Goal: Task Accomplishment & Management: Manage account settings

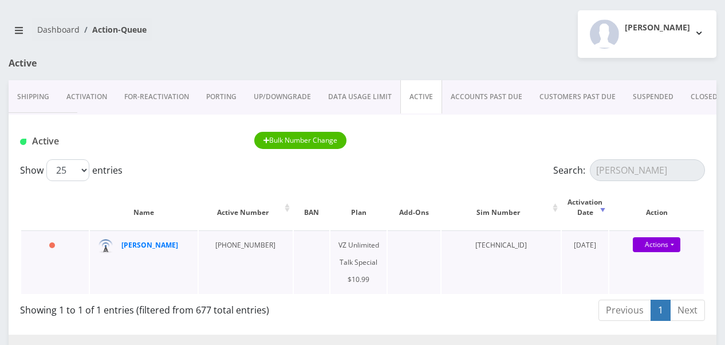
scroll to position [115, 0]
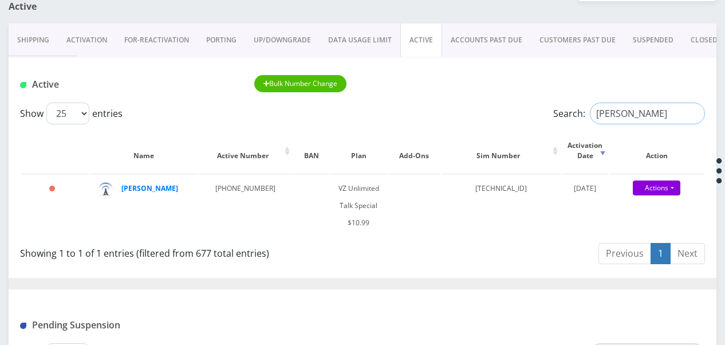
drag, startPoint x: 651, startPoint y: 111, endPoint x: 532, endPoint y: 103, distance: 120.0
type input "9297376884"
click at [687, 114] on input "9297376884" at bounding box center [647, 114] width 115 height 22
click at [689, 114] on input "9297376884" at bounding box center [647, 114] width 115 height 22
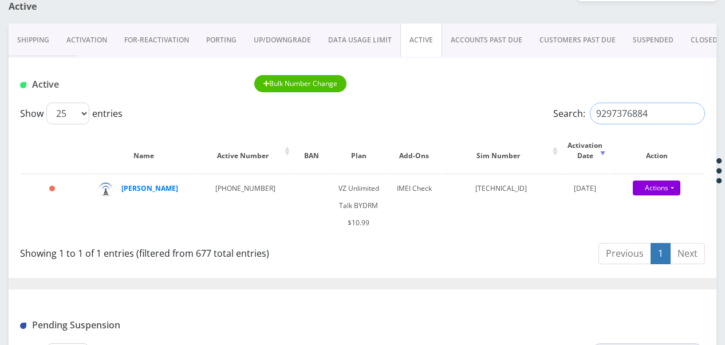
click at [691, 115] on input "9297376884" at bounding box center [647, 114] width 115 height 22
click at [653, 115] on input "Search:" at bounding box center [647, 114] width 115 height 22
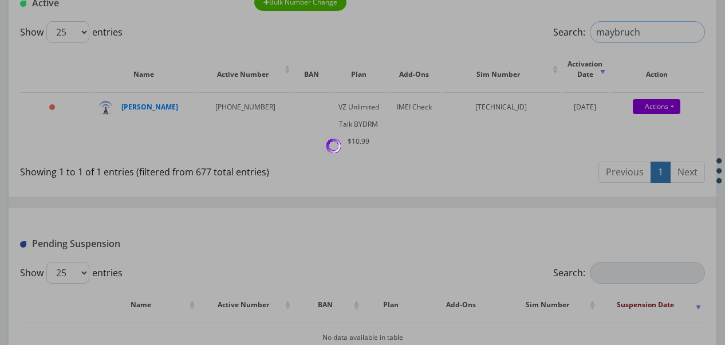
scroll to position [172, 0]
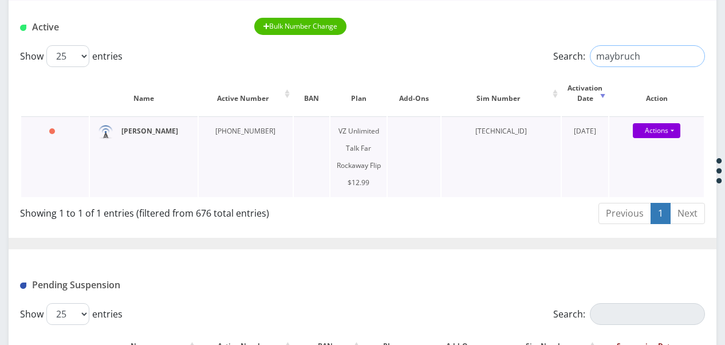
type input "maybruch"
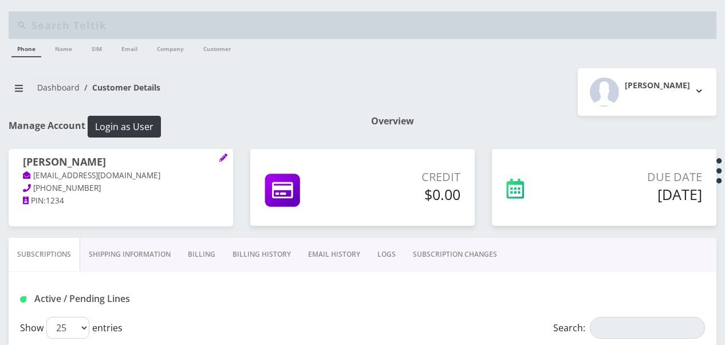
click at [199, 246] on link "Billing" at bounding box center [201, 254] width 45 height 33
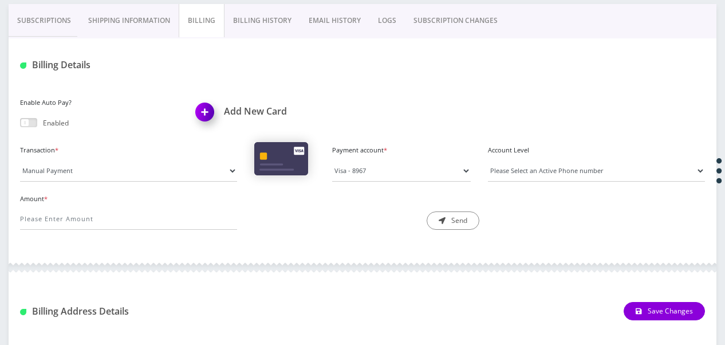
scroll to position [172, 0]
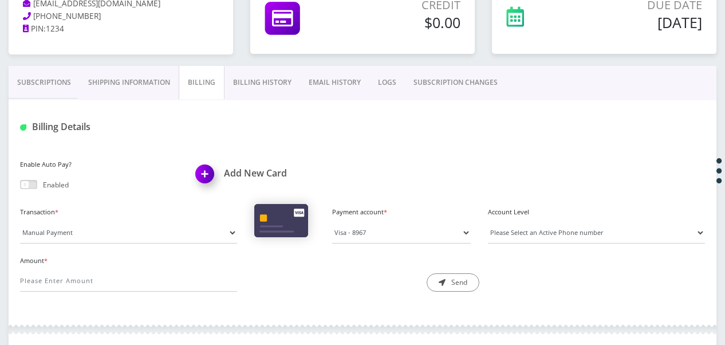
click at [55, 70] on link "Subscriptions" at bounding box center [44, 82] width 71 height 33
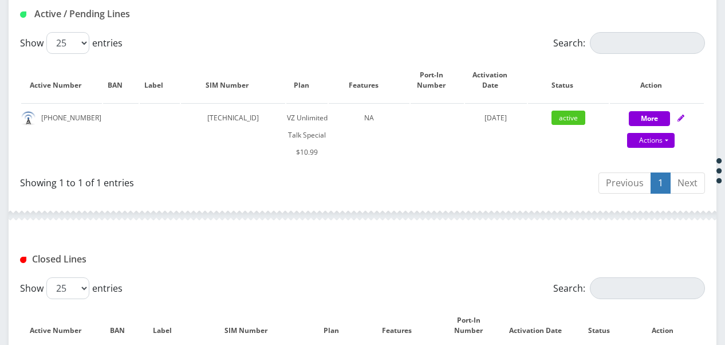
scroll to position [185, 0]
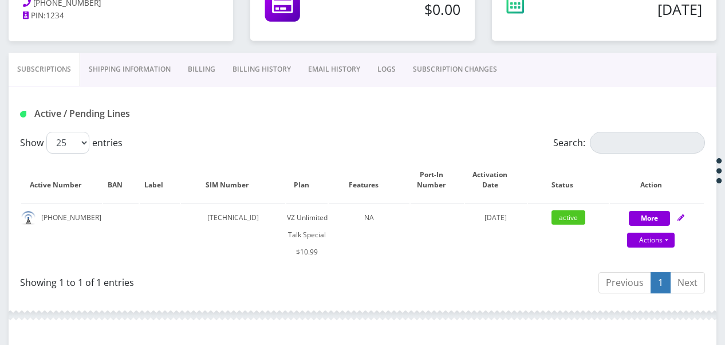
click at [195, 70] on link "Billing" at bounding box center [201, 69] width 45 height 33
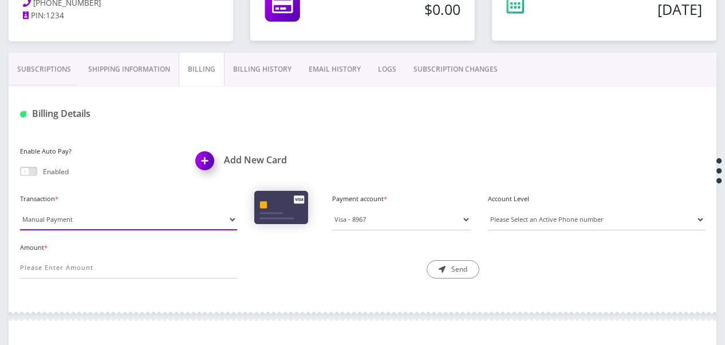
click at [184, 221] on select "Manual Payment Custom Charge Manual Credit Custom Invoice" at bounding box center [128, 219] width 217 height 22
select select "Custom Charge"
click at [20, 208] on select "Manual Payment Custom Charge Manual Credit Custom Invoice" at bounding box center [128, 219] width 217 height 22
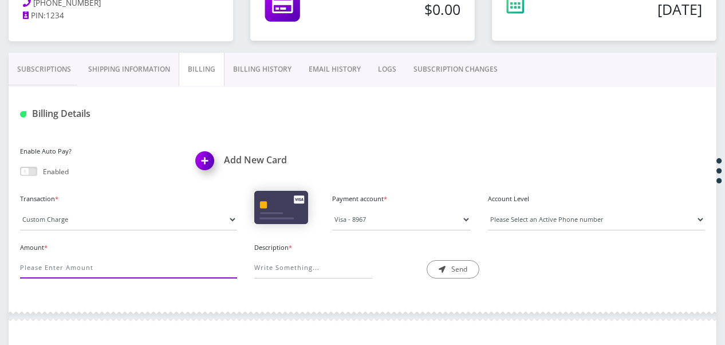
click at [178, 259] on input "Amount *" at bounding box center [128, 268] width 217 height 22
type input "5"
type input "40"
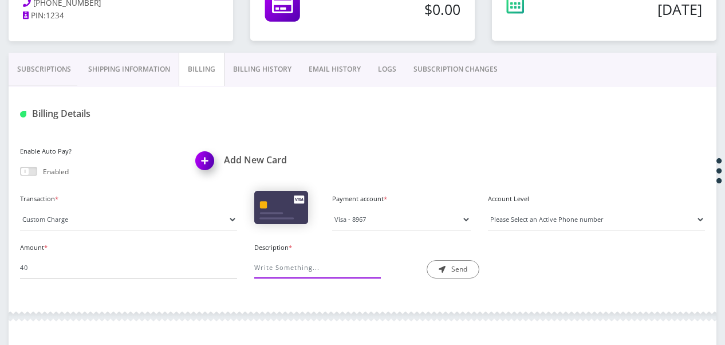
click at [351, 267] on input "Description *" at bounding box center [313, 268] width 118 height 22
click at [344, 265] on input "service" at bounding box center [313, 268] width 118 height 22
type input "service phone"
click at [462, 273] on button "Send" at bounding box center [453, 269] width 53 height 18
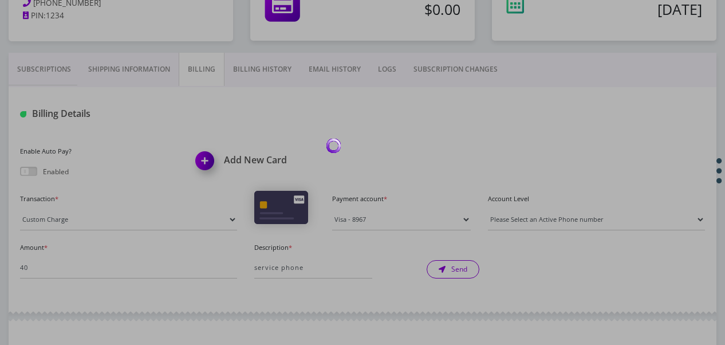
scroll to position [70, 0]
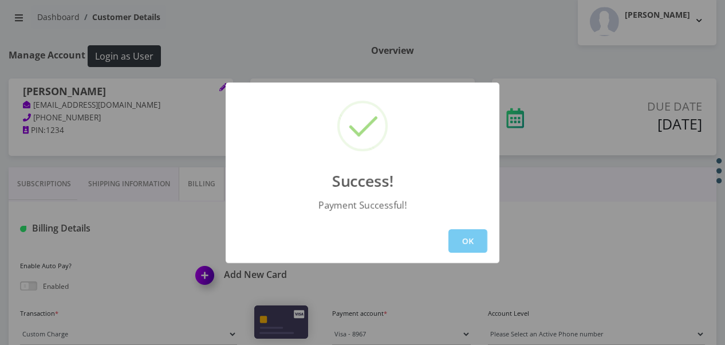
click at [477, 238] on button "OK" at bounding box center [468, 240] width 39 height 23
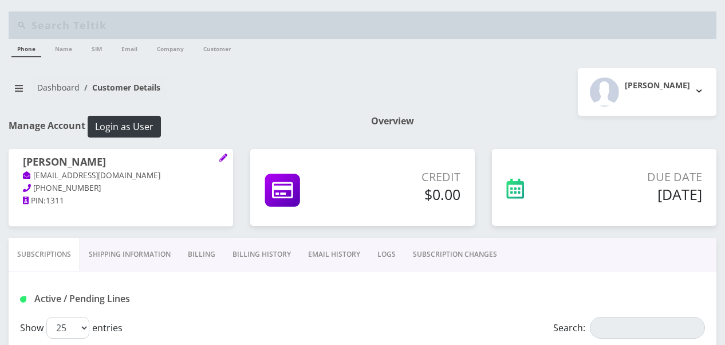
scroll to position [172, 0]
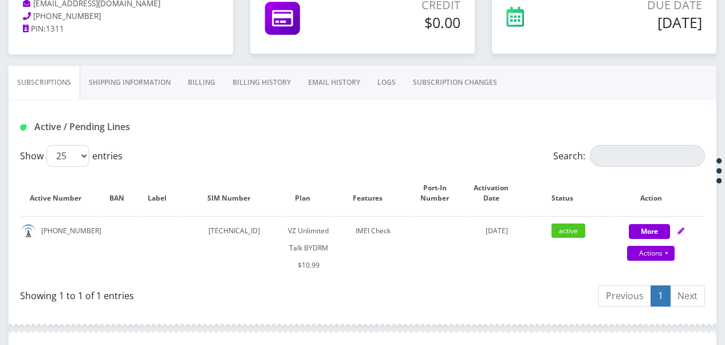
click at [152, 81] on link "Shipping Information" at bounding box center [129, 82] width 99 height 33
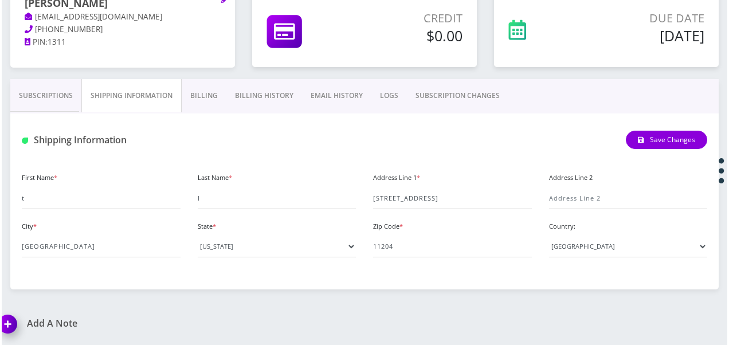
scroll to position [158, 0]
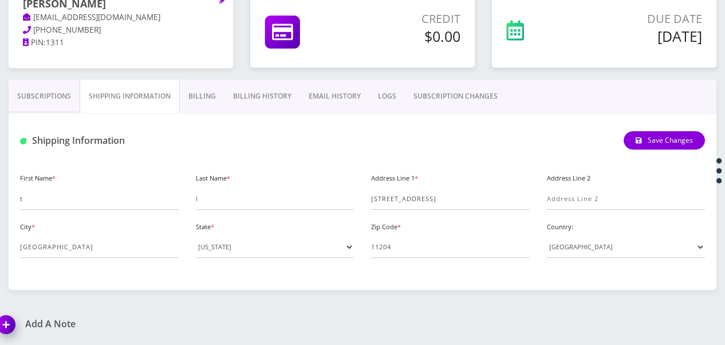
click at [209, 89] on link "Billing" at bounding box center [202, 96] width 45 height 33
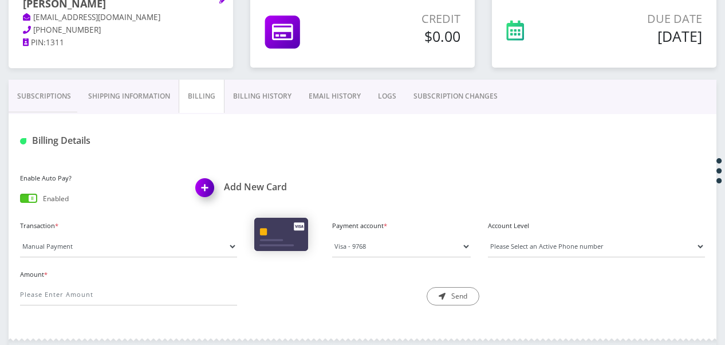
click at [30, 200] on span at bounding box center [28, 198] width 17 height 9
click at [20, 200] on input "checkbox" at bounding box center [20, 200] width 0 height 0
click at [45, 102] on link "Subscriptions" at bounding box center [44, 96] width 71 height 33
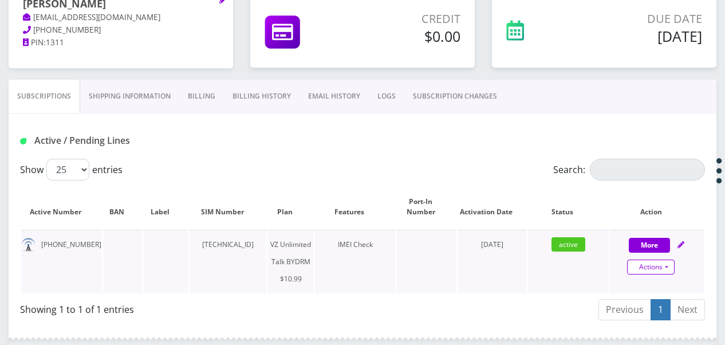
click at [669, 266] on link "Actions" at bounding box center [651, 266] width 48 height 15
select select "469"
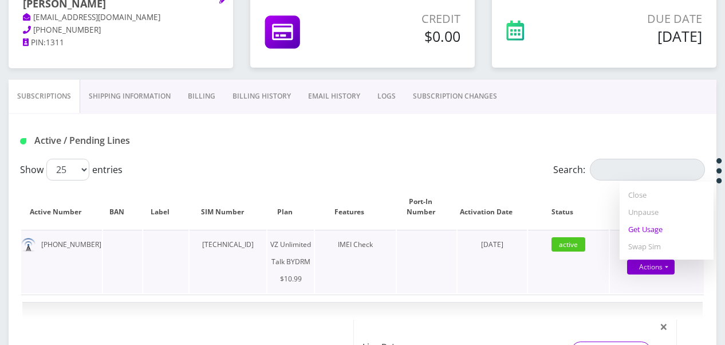
click at [636, 229] on link "Get Usage" at bounding box center [667, 229] width 94 height 17
select select "469"
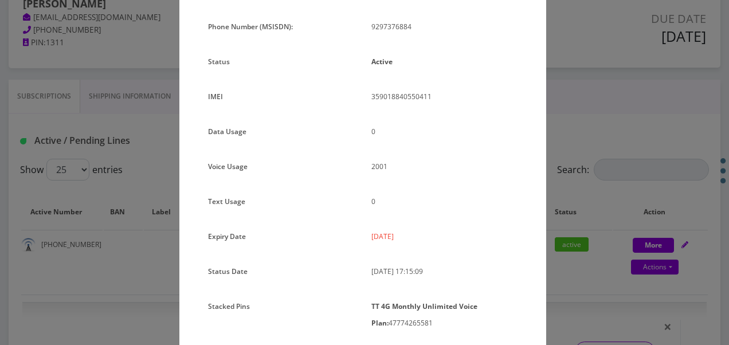
scroll to position [95, 0]
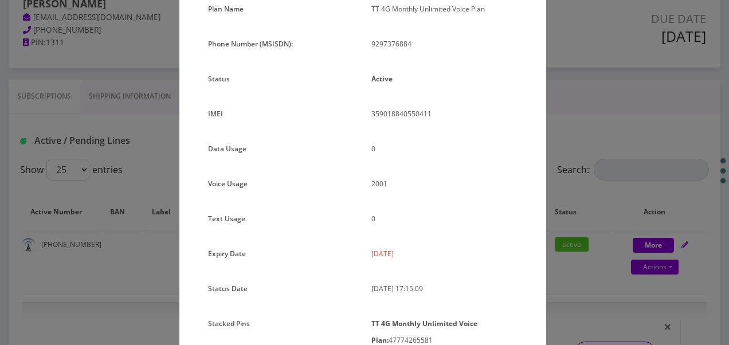
click at [367, 44] on div "9297376884" at bounding box center [444, 49] width 163 height 26
drag, startPoint x: 367, startPoint y: 48, endPoint x: 415, endPoint y: 56, distance: 49.3
click at [415, 56] on div "9297376884" at bounding box center [444, 49] width 163 height 26
drag, startPoint x: 415, startPoint y: 56, endPoint x: 379, endPoint y: 39, distance: 40.0
copy p "9297376884"
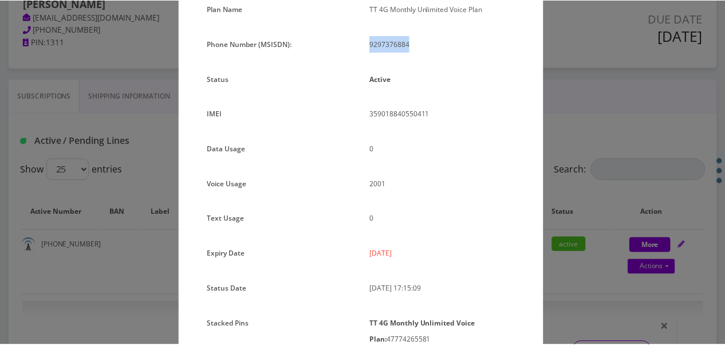
scroll to position [152, 0]
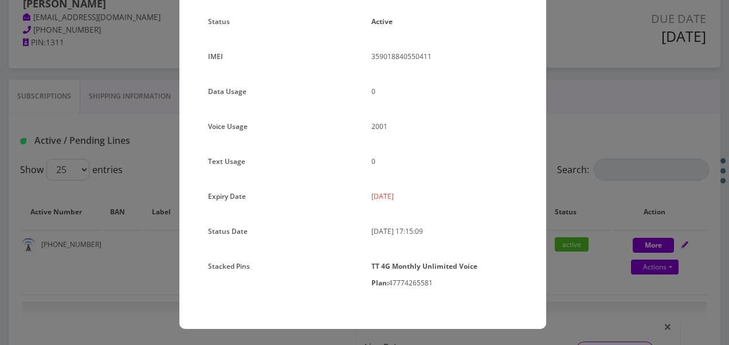
click at [579, 83] on div "× Subscription Info Plan Name TT 4G Monthly Unlimited Voice Plan Phone Number (…" at bounding box center [364, 172] width 729 height 345
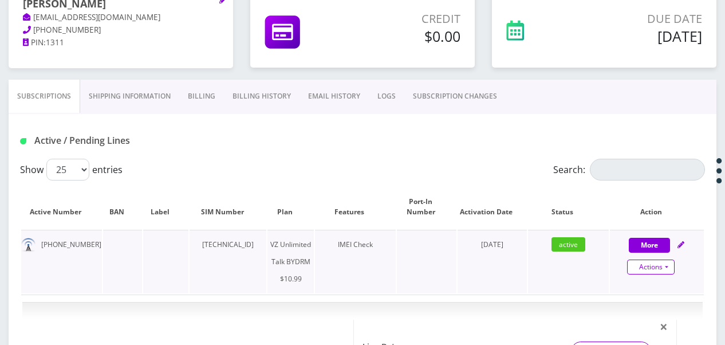
click at [667, 263] on link "Actions" at bounding box center [651, 266] width 48 height 15
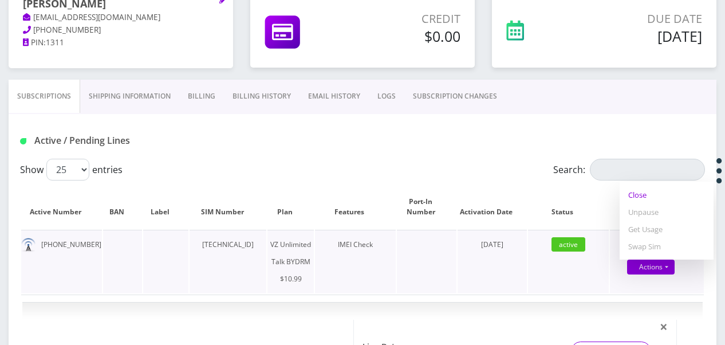
click at [635, 199] on link "Close" at bounding box center [667, 194] width 94 height 17
type input "[DATE]"
select select "469"
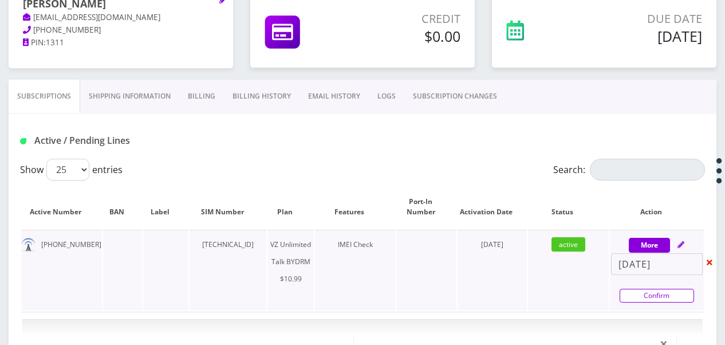
click at [679, 292] on link "Confirm" at bounding box center [657, 296] width 74 height 14
select select "469"
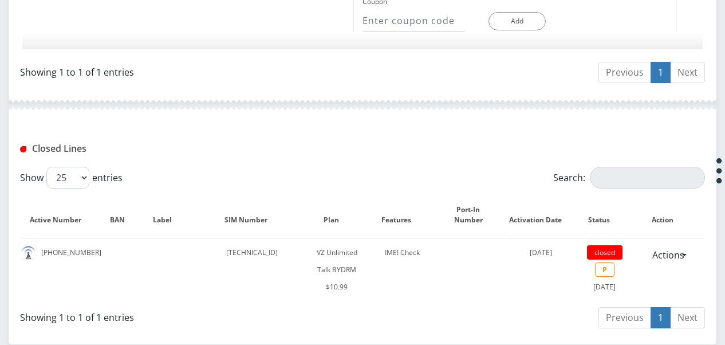
scroll to position [886, 0]
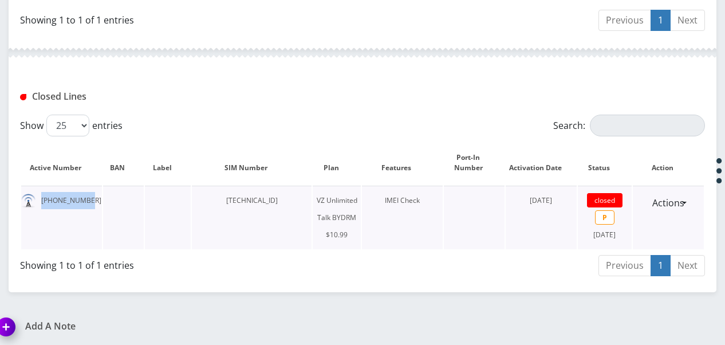
drag, startPoint x: 47, startPoint y: 194, endPoint x: 97, endPoint y: 195, distance: 50.4
click at [97, 195] on td "929-737-6884" at bounding box center [61, 218] width 81 height 64
drag, startPoint x: 97, startPoint y: 195, endPoint x: 86, endPoint y: 198, distance: 11.8
copy td "929-737-6884"
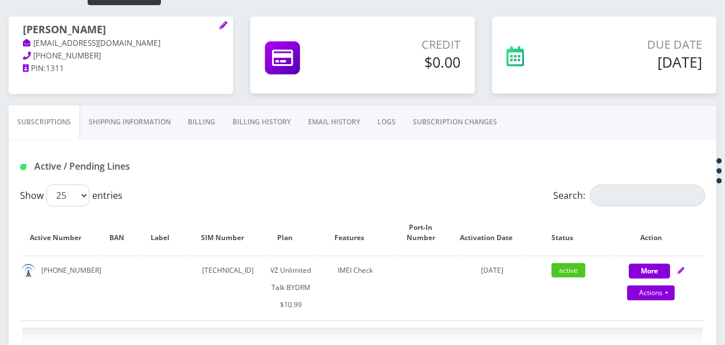
scroll to position [27, 0]
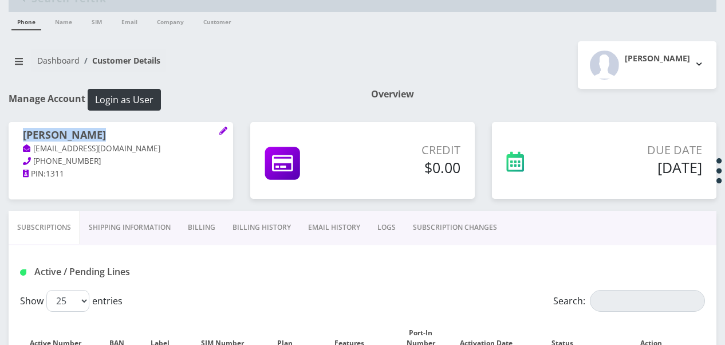
drag, startPoint x: 23, startPoint y: 136, endPoint x: 86, endPoint y: 129, distance: 63.9
click at [86, 129] on h1 "esther frisch" at bounding box center [121, 136] width 196 height 14
drag, startPoint x: 86, startPoint y: 129, endPoint x: 80, endPoint y: 133, distance: 7.5
copy h1 "esther frisch"
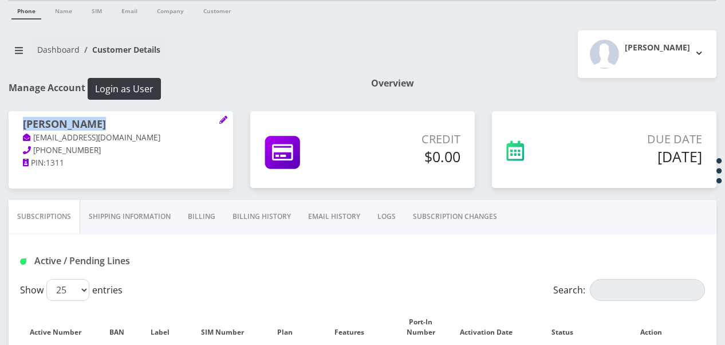
scroll to position [256, 0]
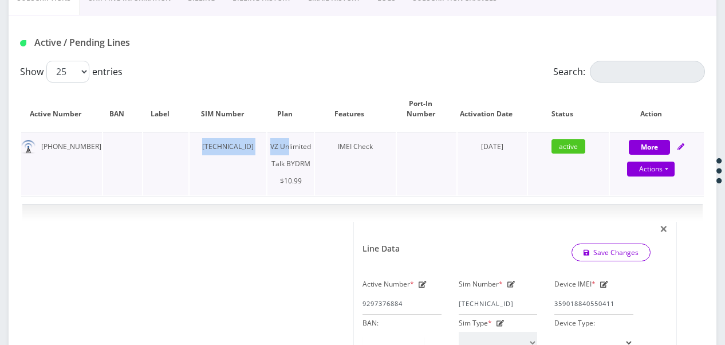
drag, startPoint x: 192, startPoint y: 143, endPoint x: 301, endPoint y: 137, distance: 109.6
click at [301, 137] on tr "929-737-6884 89148000010413030818 VZ Unlimited Talk BYDRM $10.99 IMEI Check Sep…" at bounding box center [362, 164] width 683 height 64
drag, startPoint x: 301, startPoint y: 137, endPoint x: 265, endPoint y: 155, distance: 40.5
click at [247, 150] on td "89148000010413030818" at bounding box center [228, 164] width 77 height 64
click at [266, 154] on td "89148000010413030818" at bounding box center [228, 164] width 77 height 64
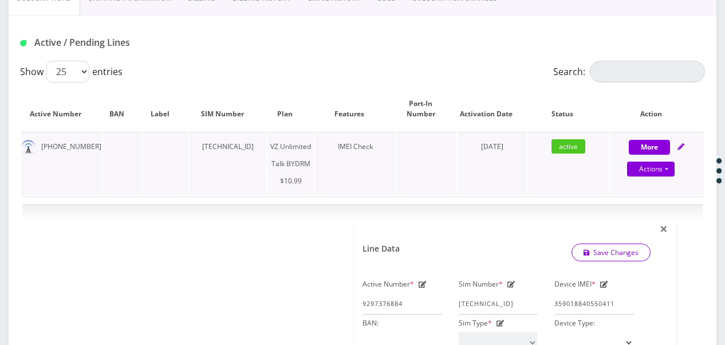
drag, startPoint x: 270, startPoint y: 147, endPoint x: 182, endPoint y: 145, distance: 88.8
click at [190, 145] on td "89148000010413030818" at bounding box center [228, 164] width 77 height 64
drag, startPoint x: 182, startPoint y: 145, endPoint x: 246, endPoint y: 155, distance: 65.5
copy td "89148000010413030818"
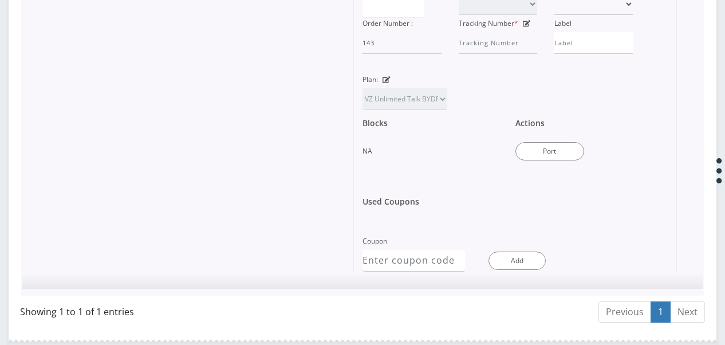
scroll to position [714, 0]
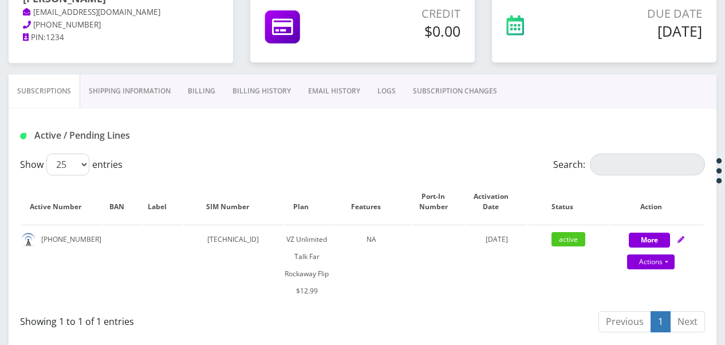
scroll to position [144, 0]
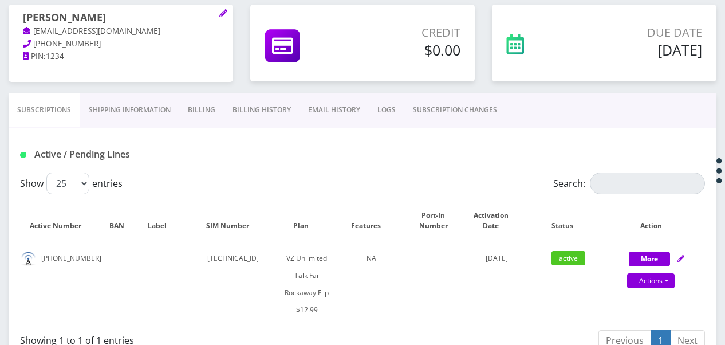
click at [129, 102] on link "Shipping Information" at bounding box center [129, 109] width 99 height 33
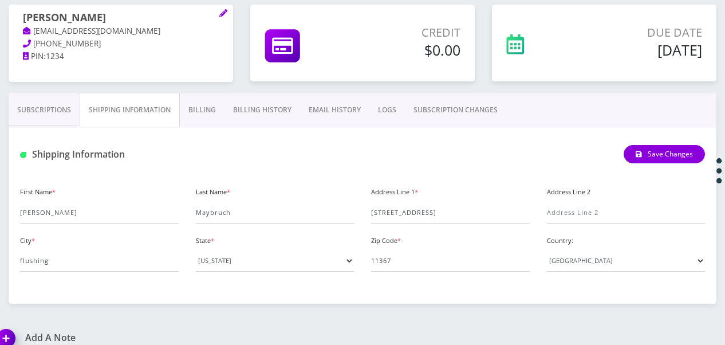
click at [206, 111] on link "Billing" at bounding box center [202, 109] width 45 height 33
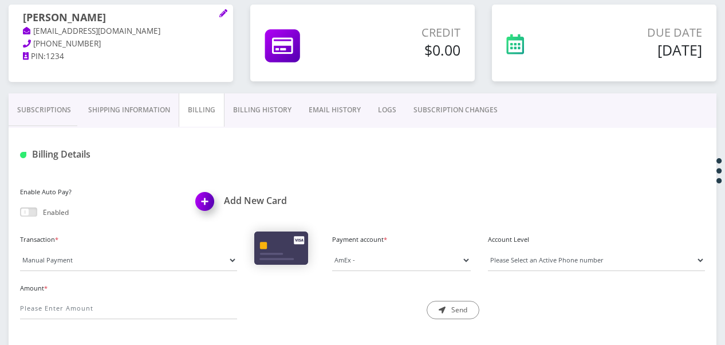
click at [39, 115] on link "Subscriptions" at bounding box center [44, 109] width 71 height 33
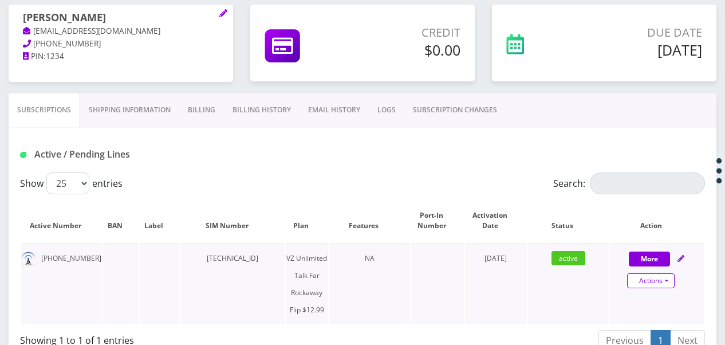
click at [672, 285] on link "Actions" at bounding box center [651, 280] width 48 height 15
select select "372"
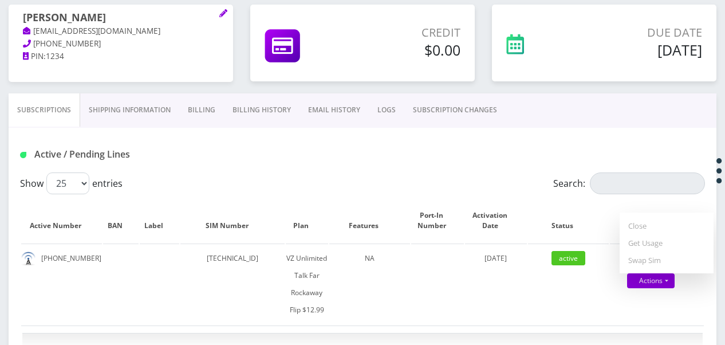
click at [195, 108] on link "Billing" at bounding box center [201, 109] width 45 height 33
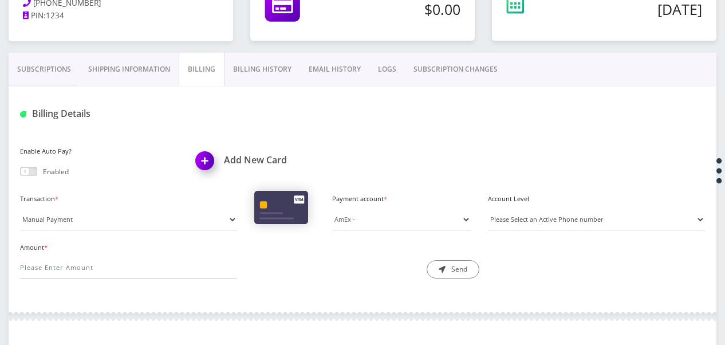
scroll to position [202, 0]
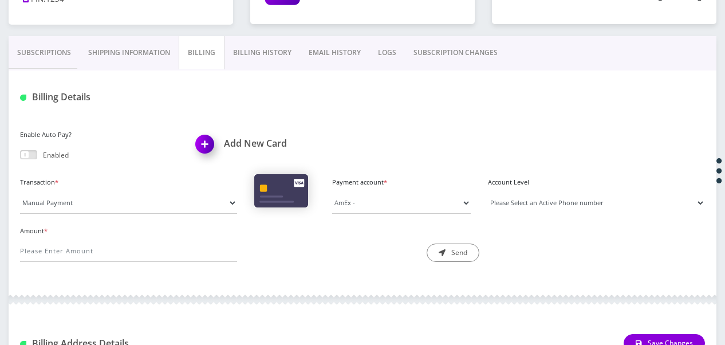
drag, startPoint x: 555, startPoint y: 197, endPoint x: 539, endPoint y: 203, distance: 17.0
click at [555, 197] on select "Please Select an Active Phone number 5165783253" at bounding box center [596, 203] width 217 height 22
select select "205760"
click at [488, 192] on select "Please Select an Active Phone number 5165783253" at bounding box center [596, 203] width 217 height 22
click at [134, 175] on div "Enable Auto Pay? Enabled Add New Card Transaction * Manual Payment Custom Charg…" at bounding box center [363, 198] width 708 height 167
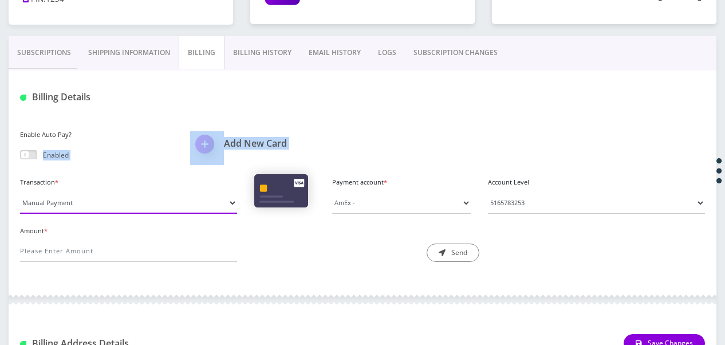
drag, startPoint x: 134, startPoint y: 175, endPoint x: 155, endPoint y: 197, distance: 30.4
click at [155, 197] on select "Manual Payment Custom Charge Manual Credit Custom Invoice" at bounding box center [128, 203] width 217 height 22
select select "Custom Charge"
click at [20, 192] on select "Manual Payment Custom Charge Manual Credit Custom Invoice" at bounding box center [128, 203] width 217 height 22
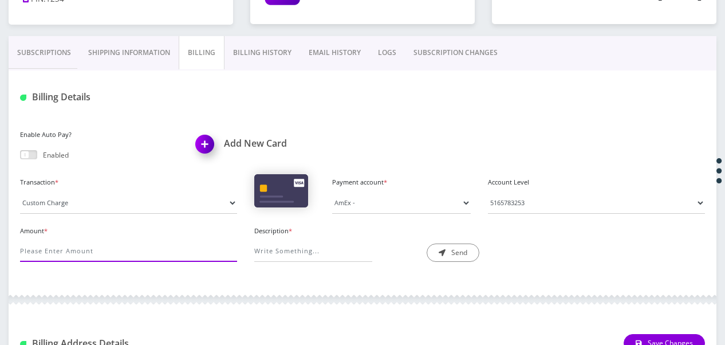
click at [178, 241] on input "Amount *" at bounding box center [128, 251] width 217 height 22
click at [186, 259] on input "Amount *" at bounding box center [128, 251] width 217 height 22
click at [192, 272] on div "Enable Auto Pay? Enabled Add New Card Transaction * Manual Payment Custom Charg…" at bounding box center [363, 198] width 708 height 167
click at [168, 230] on label "Amount *" at bounding box center [128, 231] width 217 height 10
click at [168, 240] on input "Amount *" at bounding box center [128, 251] width 217 height 22
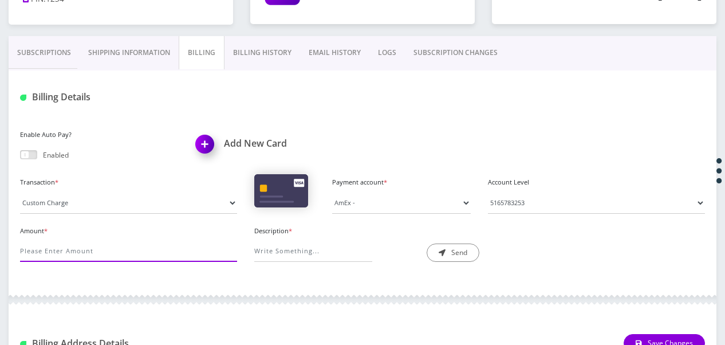
drag, startPoint x: 178, startPoint y: 239, endPoint x: 284, endPoint y: 287, distance: 116.4
click at [178, 240] on input "Amount *" at bounding box center [128, 251] width 217 height 22
drag, startPoint x: 226, startPoint y: 252, endPoint x: 210, endPoint y: 254, distance: 15.6
click at [211, 254] on input "Amount *" at bounding box center [128, 251] width 217 height 22
type input "37.50"
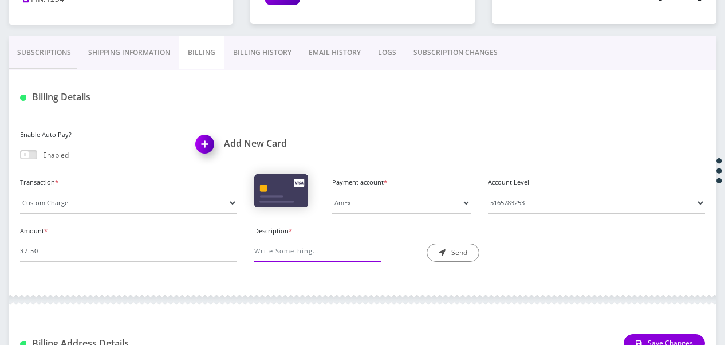
click at [321, 244] on input "Description *" at bounding box center [313, 251] width 118 height 22
type input "service phone"
click at [448, 251] on button "Send" at bounding box center [453, 252] width 53 height 18
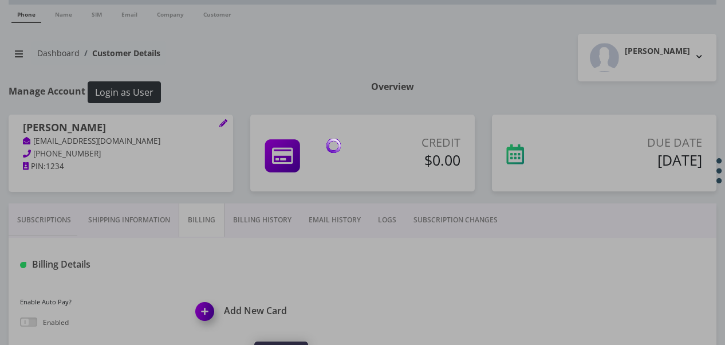
scroll to position [30, 0]
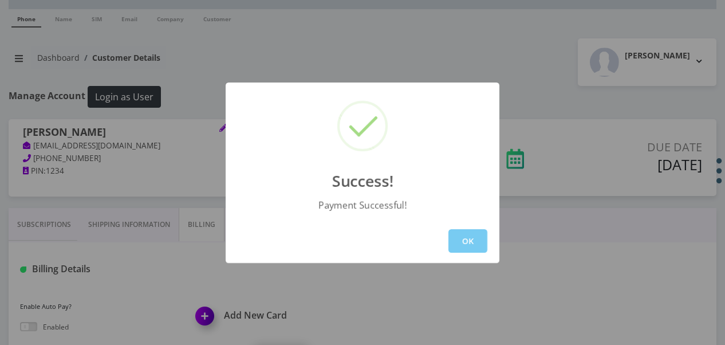
click at [475, 233] on button "OK" at bounding box center [468, 240] width 39 height 23
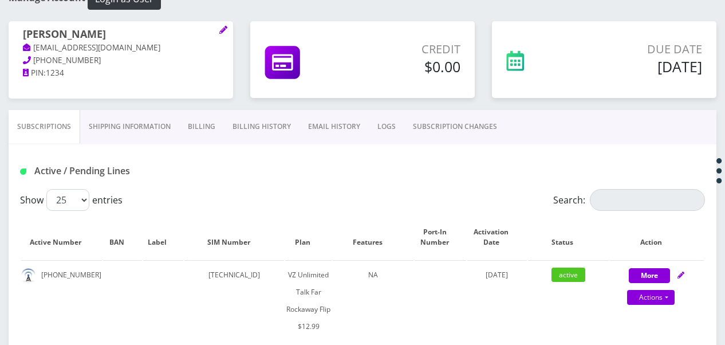
scroll to position [87, 0]
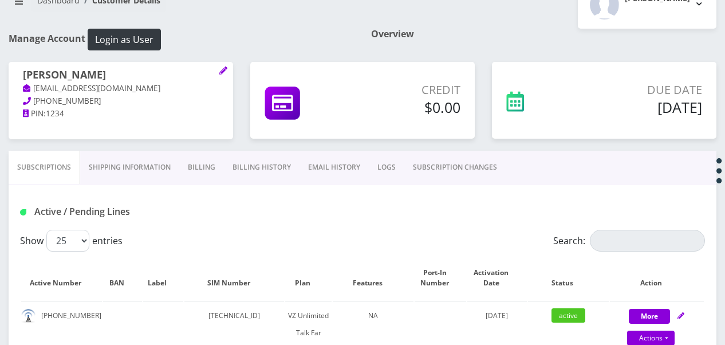
click at [88, 191] on div "Active / Pending Lines" at bounding box center [363, 207] width 708 height 45
click at [137, 176] on link "Shipping Information" at bounding box center [129, 167] width 99 height 33
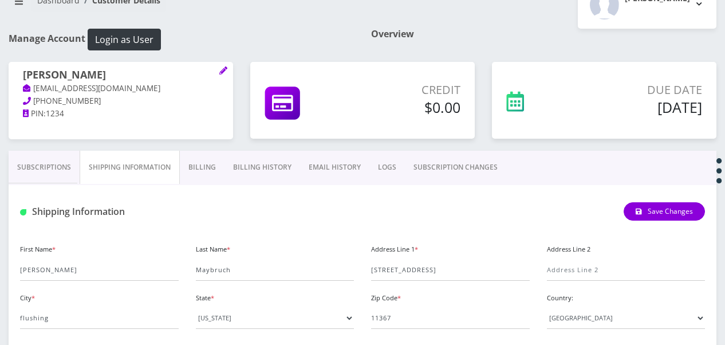
click at [241, 176] on link "Billing History" at bounding box center [263, 167] width 76 height 33
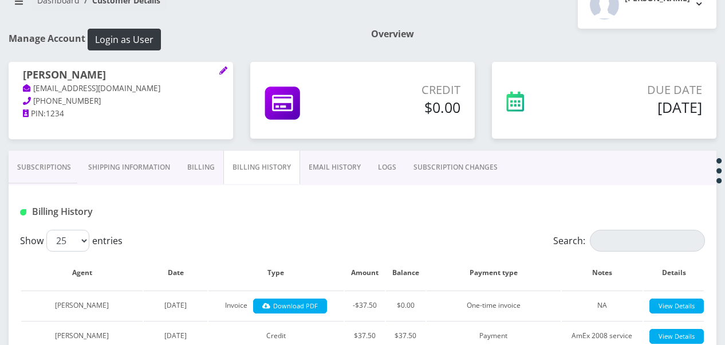
click at [212, 174] on link "Billing" at bounding box center [201, 167] width 45 height 33
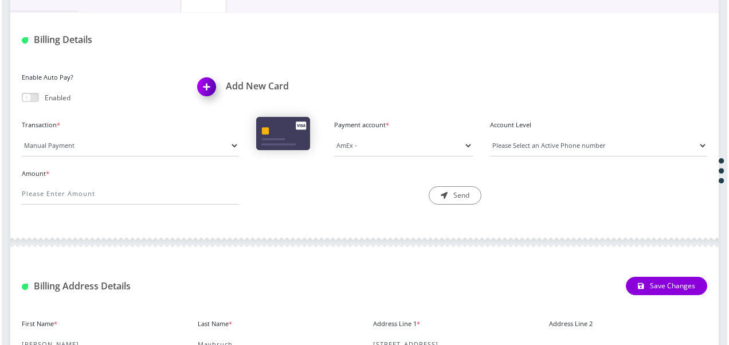
scroll to position [202, 0]
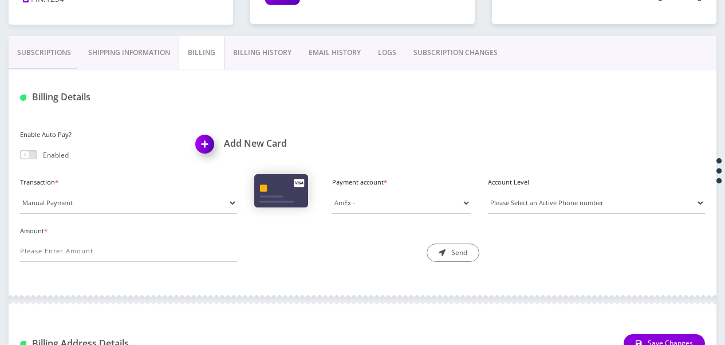
click at [70, 62] on link "Subscriptions" at bounding box center [44, 52] width 71 height 33
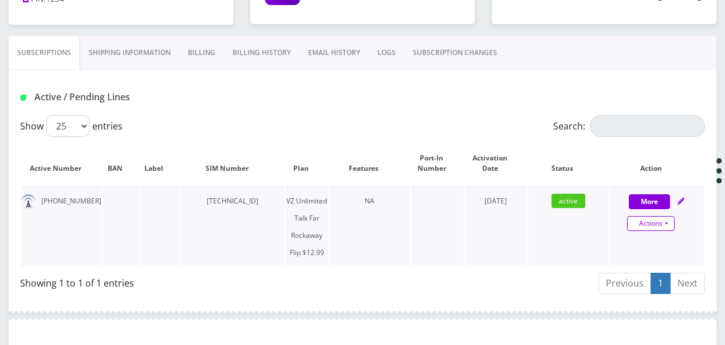
click at [671, 218] on link "Actions" at bounding box center [651, 223] width 48 height 15
select select "372"
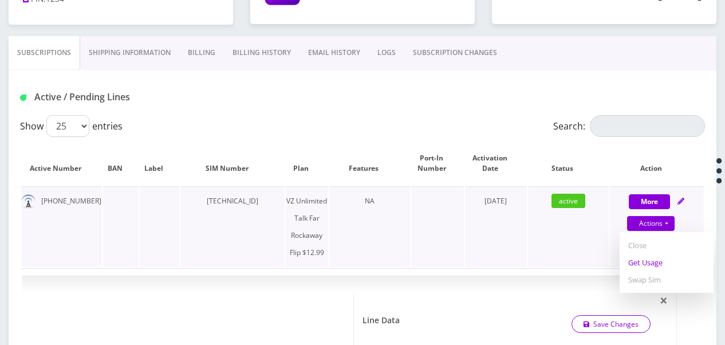
click at [659, 263] on link "Get Usage" at bounding box center [667, 262] width 94 height 17
select select "372"
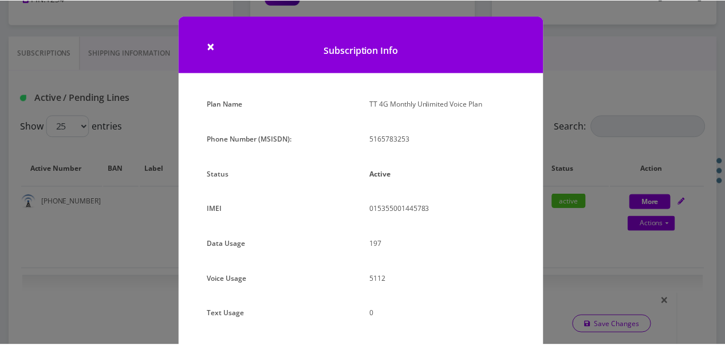
scroll to position [140, 0]
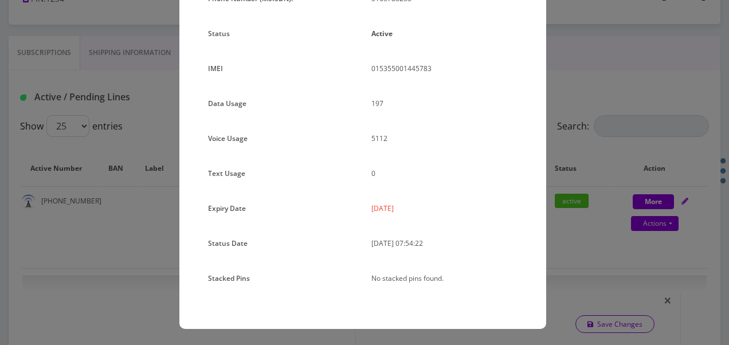
click at [626, 219] on div "× Subscription Info Plan Name TT 4G Monthly Unlimited Voice Plan Phone Number (…" at bounding box center [364, 172] width 729 height 345
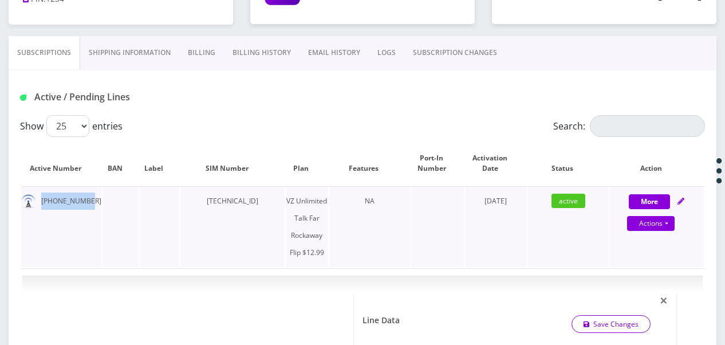
drag, startPoint x: 50, startPoint y: 196, endPoint x: 85, endPoint y: 202, distance: 35.5
click at [85, 202] on td "[PHONE_NUMBER]" at bounding box center [61, 226] width 81 height 81
copy td "[PHONE_NUMBER]"
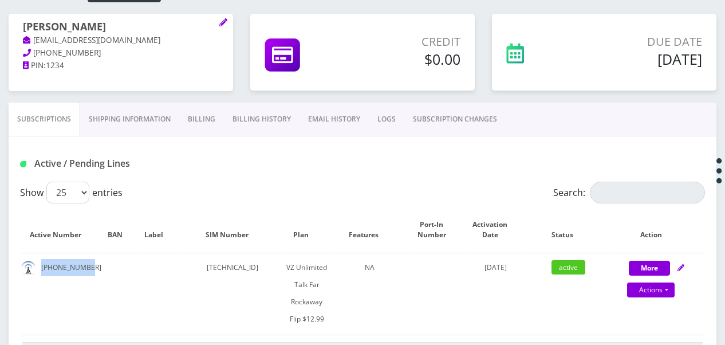
scroll to position [87, 0]
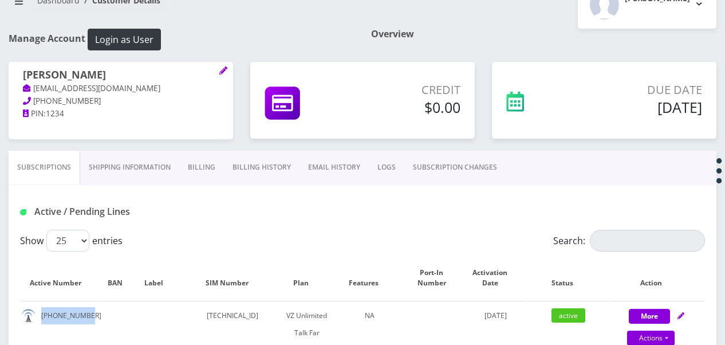
drag, startPoint x: 22, startPoint y: 72, endPoint x: 148, endPoint y: 76, distance: 126.1
click at [148, 76] on div "[PERSON_NAME] [EMAIL_ADDRESS][DOMAIN_NAME] [PHONE_NUMBER] PIN: 1234" at bounding box center [121, 94] width 225 height 65
drag, startPoint x: 148, startPoint y: 76, endPoint x: 101, endPoint y: 77, distance: 46.4
copy h1 "[PERSON_NAME]"
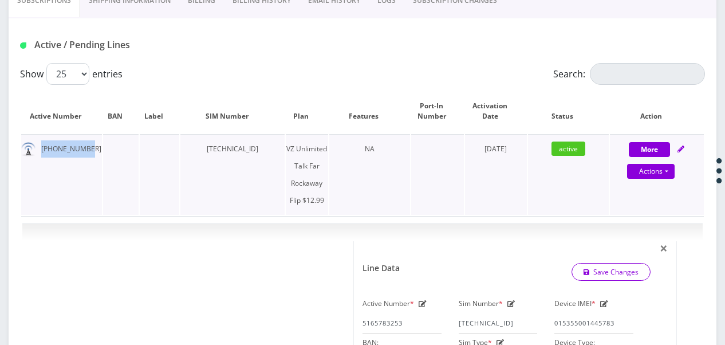
scroll to position [259, 0]
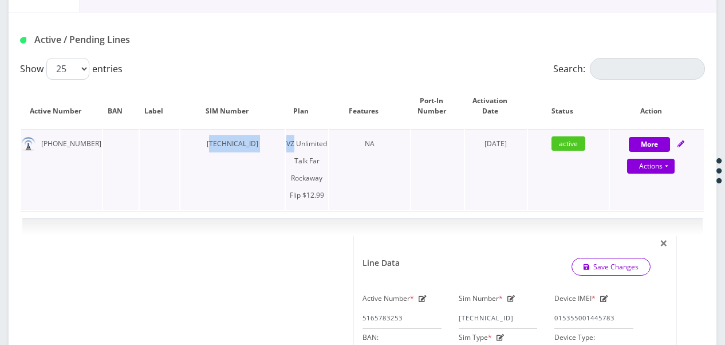
drag, startPoint x: 195, startPoint y: 143, endPoint x: 294, endPoint y: 140, distance: 99.1
click at [294, 140] on tr "[PHONE_NUMBER] [TECHNICAL_ID] VZ Unlimited Talk Far Rockaway Flip $12.99 NA [DA…" at bounding box center [362, 169] width 683 height 81
drag, startPoint x: 294, startPoint y: 140, endPoint x: 254, endPoint y: 156, distance: 43.2
click at [254, 156] on td "[TECHNICAL_ID]" at bounding box center [232, 169] width 104 height 81
click at [276, 147] on td "[TECHNICAL_ID]" at bounding box center [232, 169] width 104 height 81
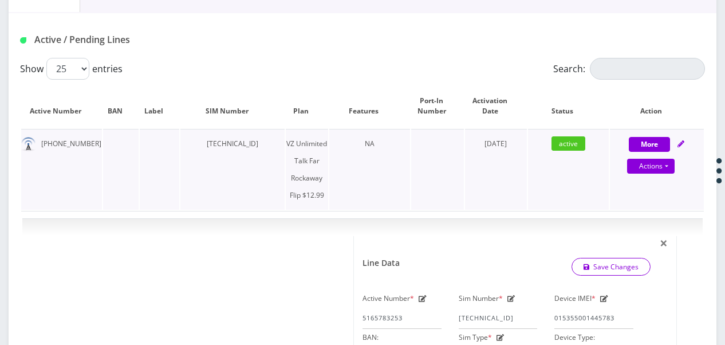
drag, startPoint x: 272, startPoint y: 145, endPoint x: 189, endPoint y: 136, distance: 82.9
click at [189, 136] on td "[TECHNICAL_ID]" at bounding box center [232, 169] width 104 height 81
drag, startPoint x: 189, startPoint y: 136, endPoint x: 213, endPoint y: 150, distance: 27.2
copy td "[TECHNICAL_ID]"
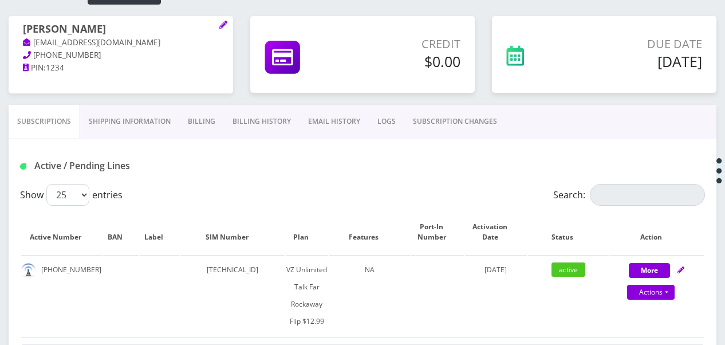
scroll to position [286, 0]
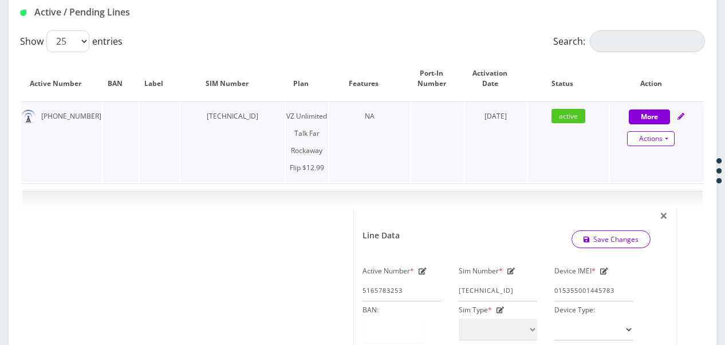
click at [671, 141] on link "Actions" at bounding box center [651, 138] width 48 height 15
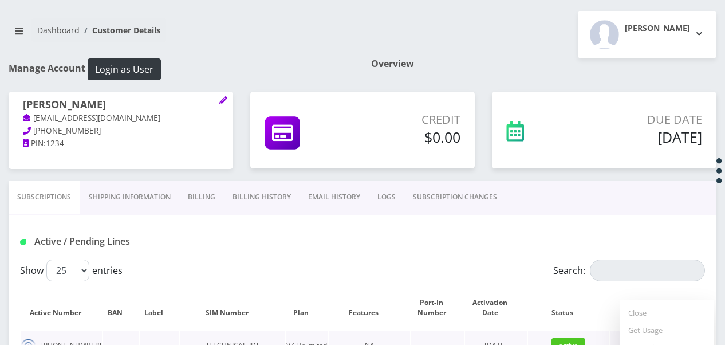
scroll to position [229, 0]
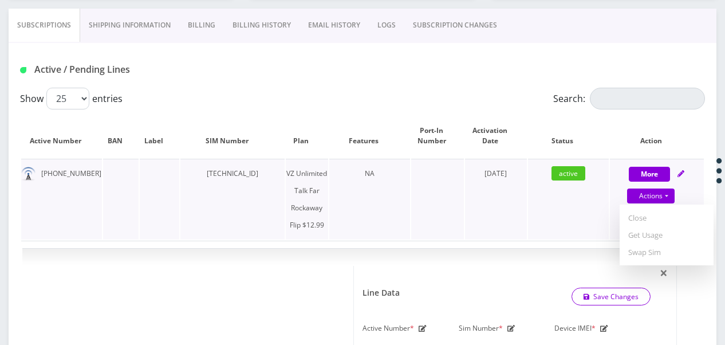
click at [646, 221] on link "Close" at bounding box center [667, 217] width 94 height 17
type input "[DATE]"
select select "372"
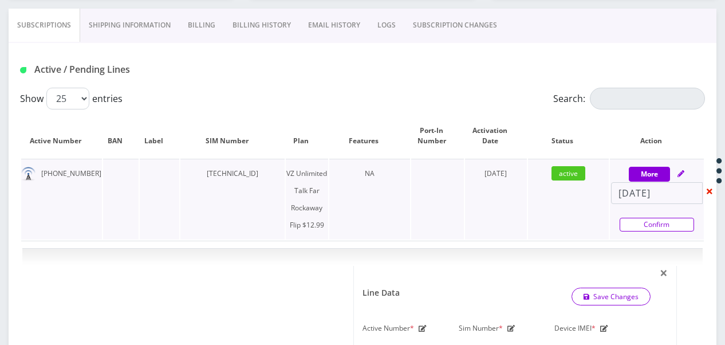
click at [646, 221] on link "Confirm" at bounding box center [657, 225] width 74 height 14
select select "372"
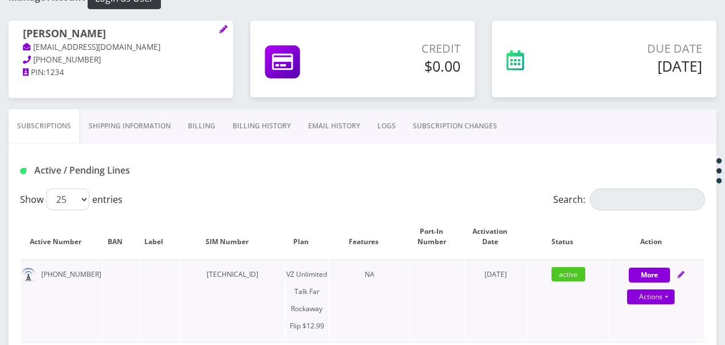
scroll to position [344, 0]
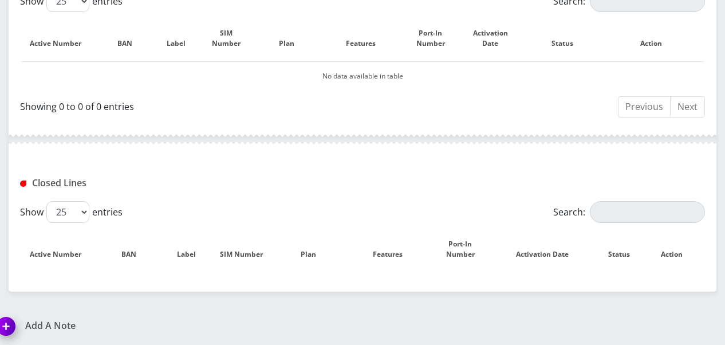
scroll to position [328, 0]
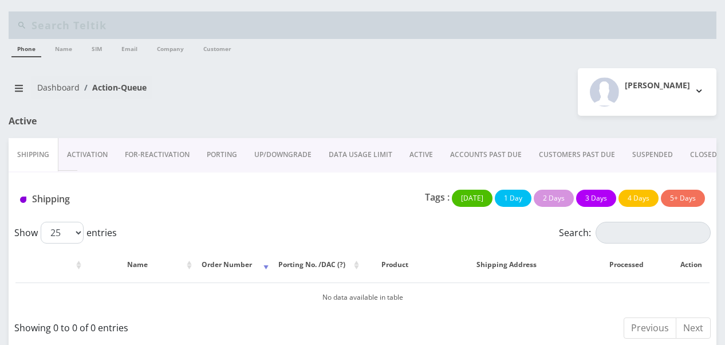
click at [417, 154] on link "ACTIVE" at bounding box center [421, 154] width 41 height 33
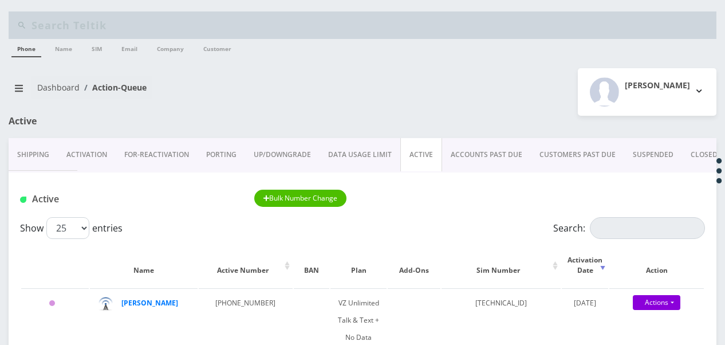
click at [607, 213] on div "Active Bulk Number Change" at bounding box center [363, 194] width 708 height 45
click at [611, 221] on input "Search:" at bounding box center [647, 228] width 115 height 22
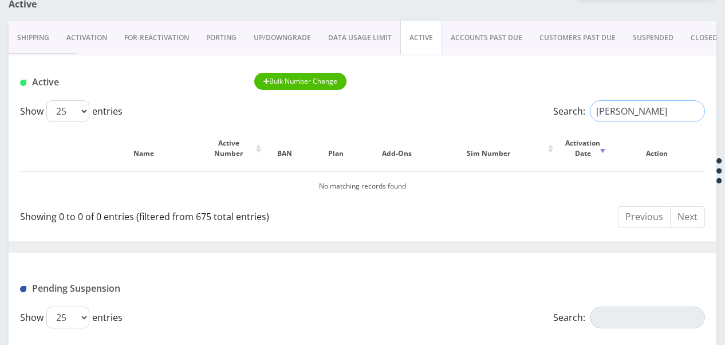
scroll to position [115, 0]
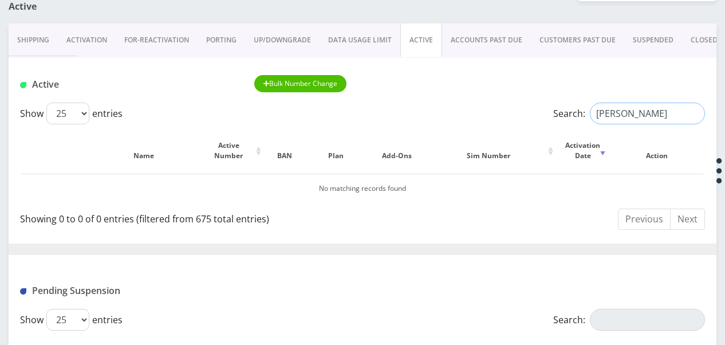
type input "ferber"
click at [230, 44] on link "PORTING" at bounding box center [222, 39] width 48 height 33
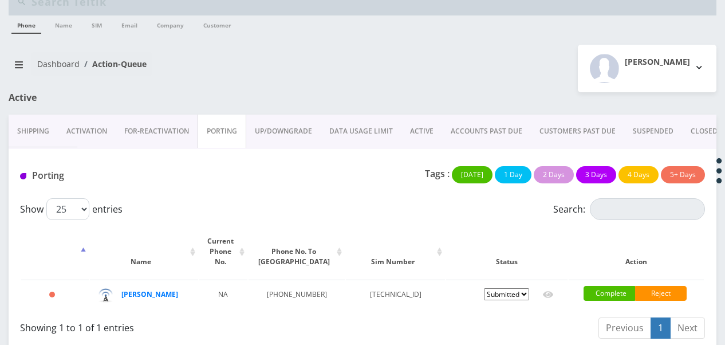
scroll to position [36, 0]
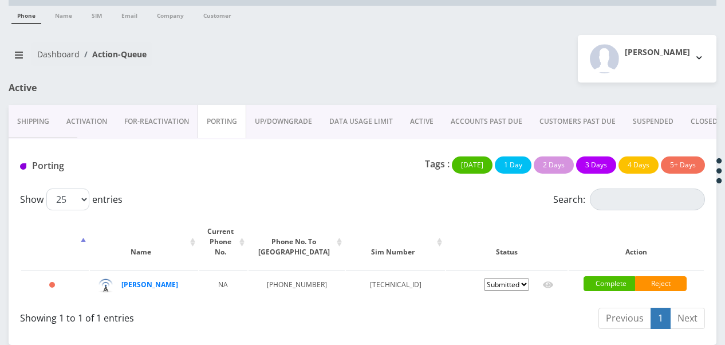
click at [412, 129] on link "ACTIVE" at bounding box center [422, 121] width 41 height 33
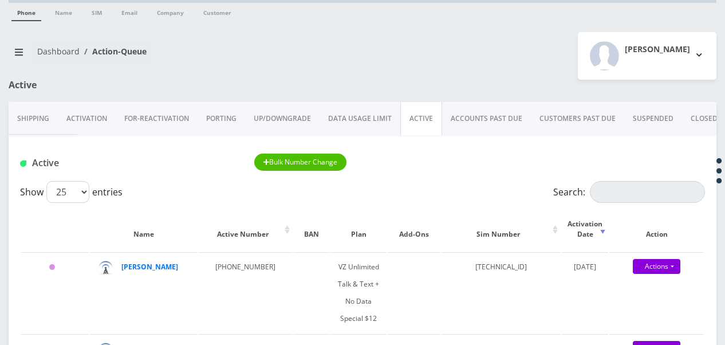
scroll to position [93, 0]
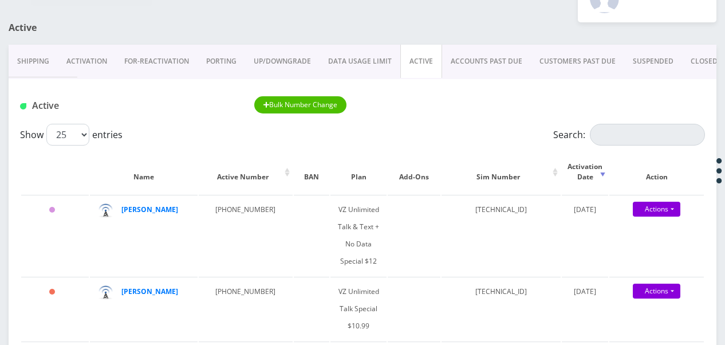
click at [624, 120] on div "Active Bulk Number Change" at bounding box center [363, 101] width 708 height 45
click at [627, 133] on input "Search:" at bounding box center [647, 135] width 115 height 22
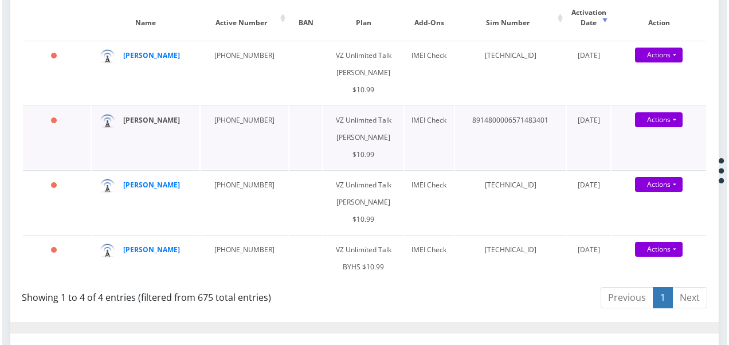
scroll to position [265, 0]
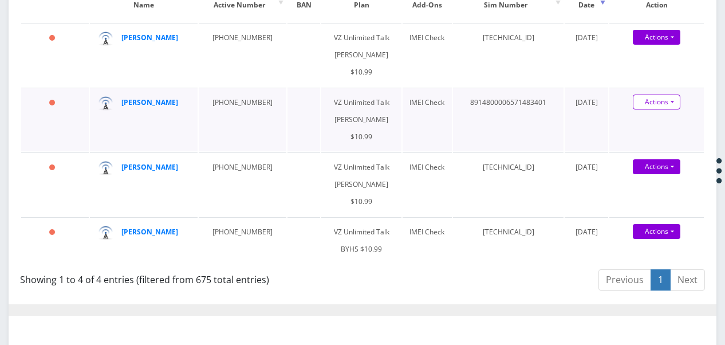
type input "rubin"
click at [672, 99] on link "Actions" at bounding box center [657, 102] width 48 height 15
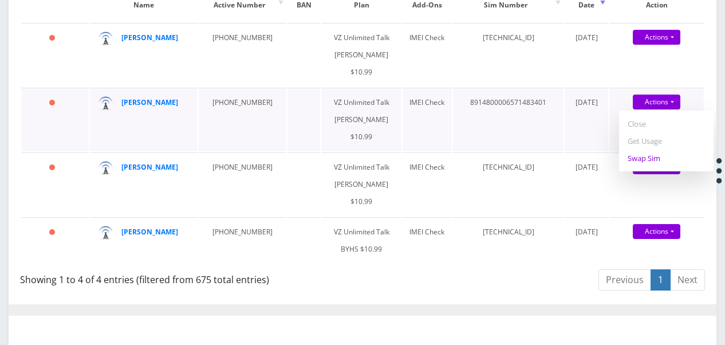
click at [655, 163] on link "Swap Sim" at bounding box center [666, 158] width 95 height 17
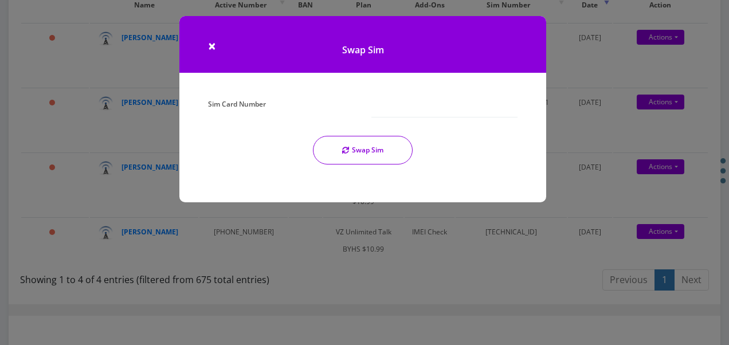
click at [341, 95] on div "Swap Sim" at bounding box center [363, 56] width 384 height 80
click at [355, 120] on div "Sim Card Number Swap Sim" at bounding box center [362, 135] width 326 height 78
click at [357, 111] on div "Sim Card Number" at bounding box center [280, 107] width 163 height 22
click at [371, 111] on input "Sim Card Number" at bounding box center [444, 107] width 146 height 22
type input "89148000006571483401"
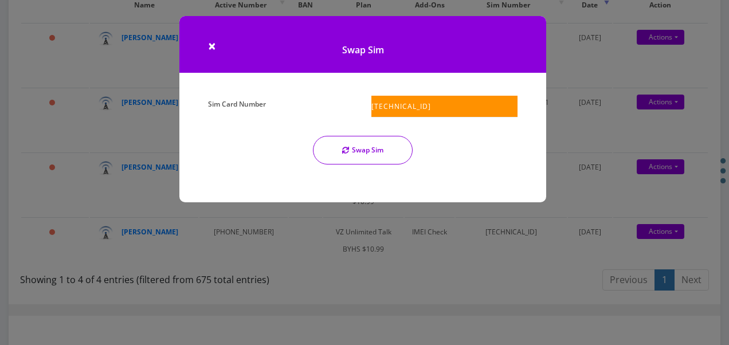
click at [378, 140] on button "Swap Sim" at bounding box center [363, 150] width 100 height 29
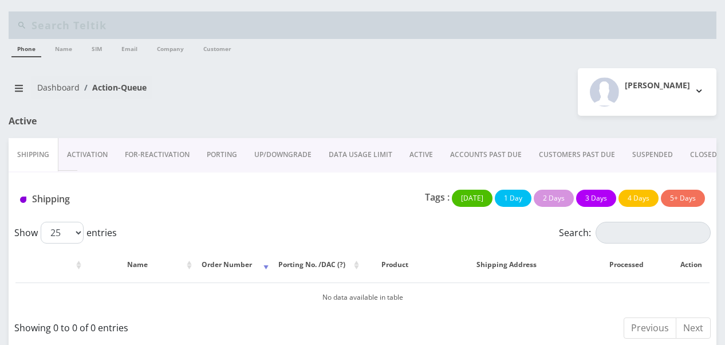
click at [429, 164] on link "ACTIVE" at bounding box center [421, 154] width 41 height 33
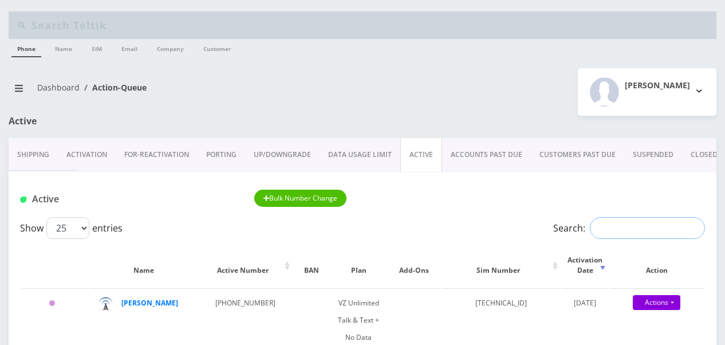
click at [630, 231] on input "Search:" at bounding box center [647, 228] width 115 height 22
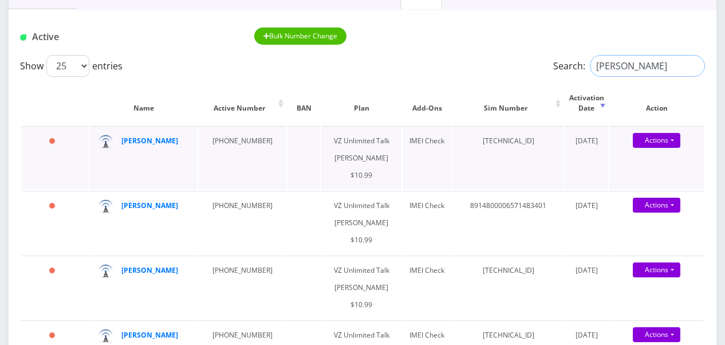
scroll to position [229, 0]
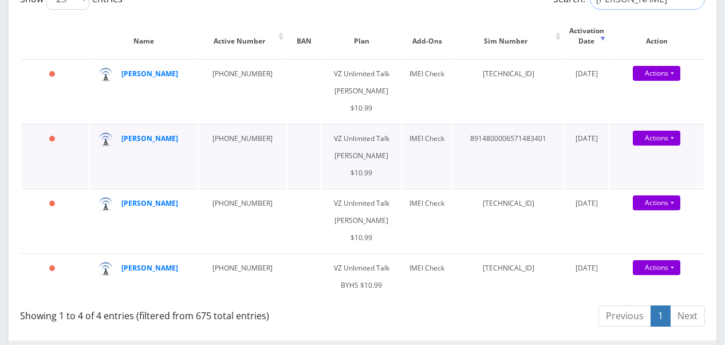
type input "rubin"
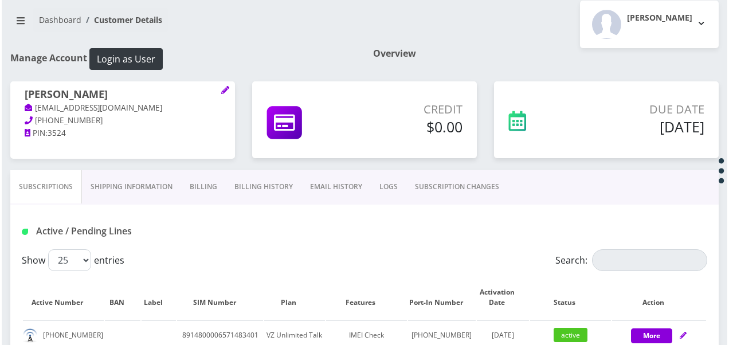
scroll to position [172, 0]
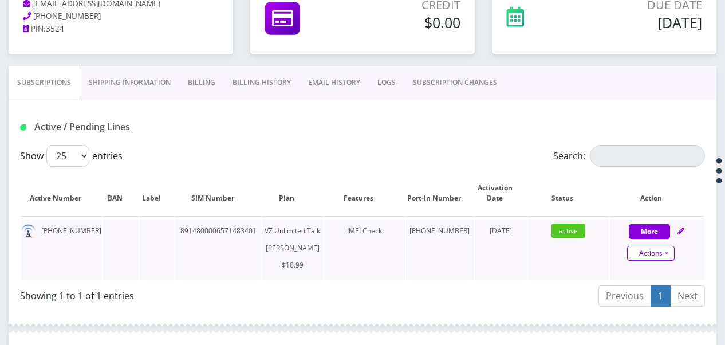
click at [672, 253] on link "Actions" at bounding box center [651, 253] width 48 height 15
select select "366"
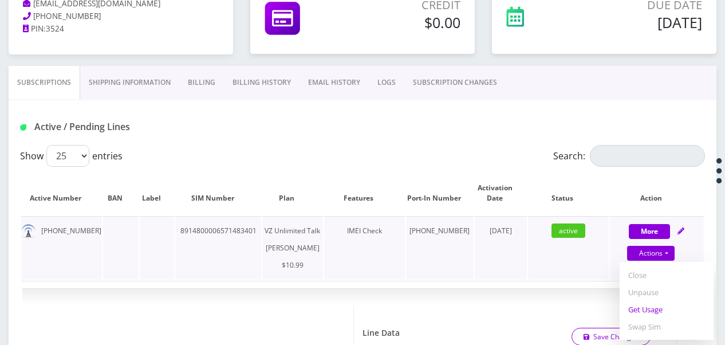
click at [662, 304] on link "Get Usage" at bounding box center [667, 309] width 94 height 17
select select "366"
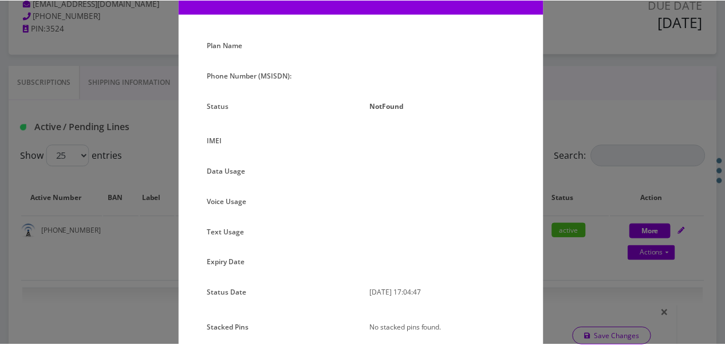
scroll to position [108, 0]
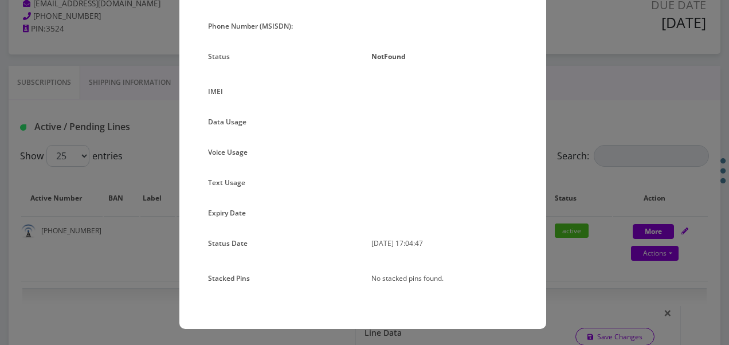
click at [622, 116] on div "× Subscription Info Plan Name Phone Number (MSISDN): Status NotFound IMEI Data …" at bounding box center [364, 172] width 729 height 345
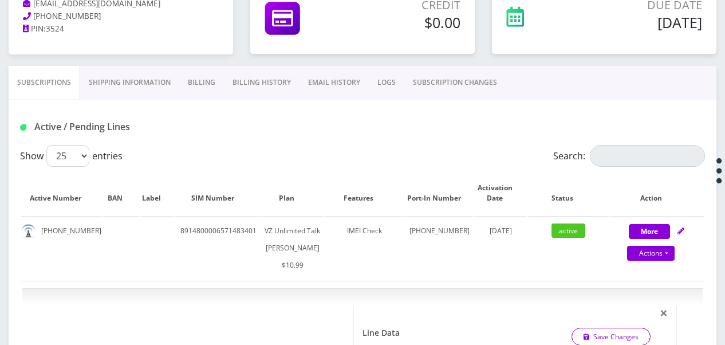
drag, startPoint x: 451, startPoint y: 73, endPoint x: 413, endPoint y: 91, distance: 41.8
click at [450, 73] on link "SUBSCRIPTION CHANGES" at bounding box center [454, 82] width 101 height 33
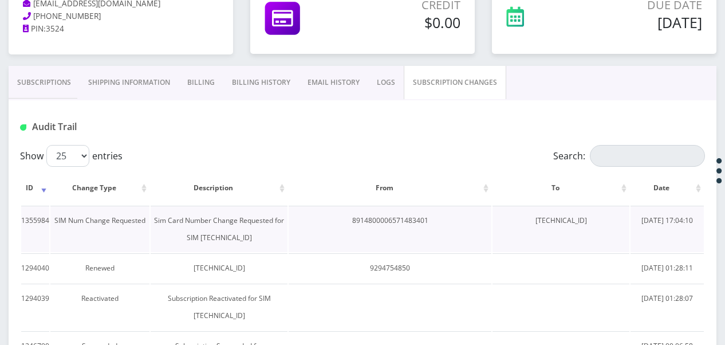
drag, startPoint x: 506, startPoint y: 220, endPoint x: 598, endPoint y: 212, distance: 92.6
click at [598, 212] on td "[TECHNICAL_ID]" at bounding box center [561, 229] width 137 height 46
drag, startPoint x: 598, startPoint y: 212, endPoint x: 569, endPoint y: 217, distance: 29.1
click at [50, 78] on link "Subscriptions" at bounding box center [44, 82] width 71 height 33
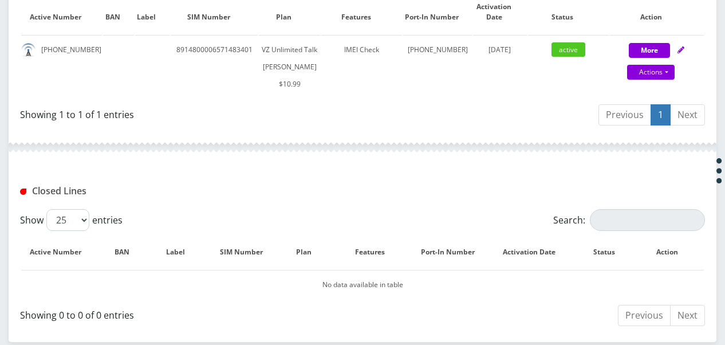
scroll to position [286, 0]
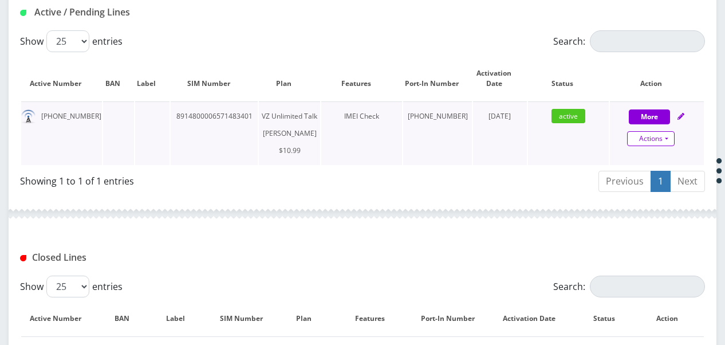
click at [665, 135] on link "Actions" at bounding box center [651, 138] width 48 height 15
select select "366"
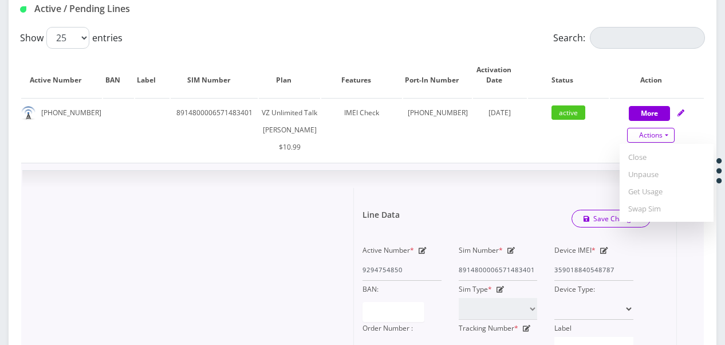
scroll to position [344, 0]
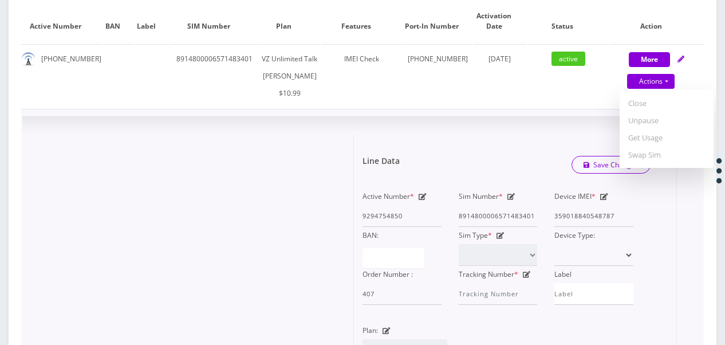
click at [511, 200] on icon at bounding box center [512, 196] width 8 height 7
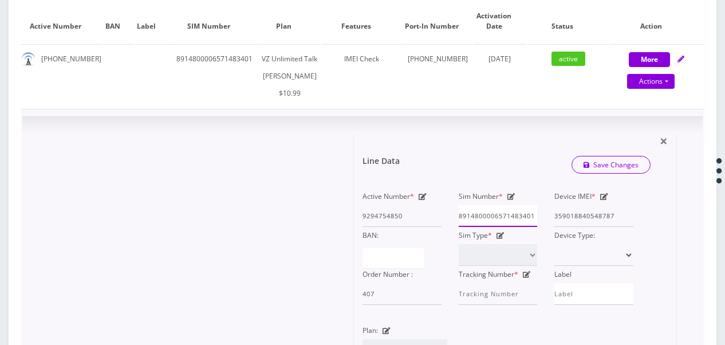
click at [567, 230] on div "Active Number * 9294754850 Sim Number * [TECHNICAL_ID] Device IMEI * [TECHNICAL…" at bounding box center [498, 246] width 288 height 117
type input "8"
paste input "[TECHNICAL_ID]"
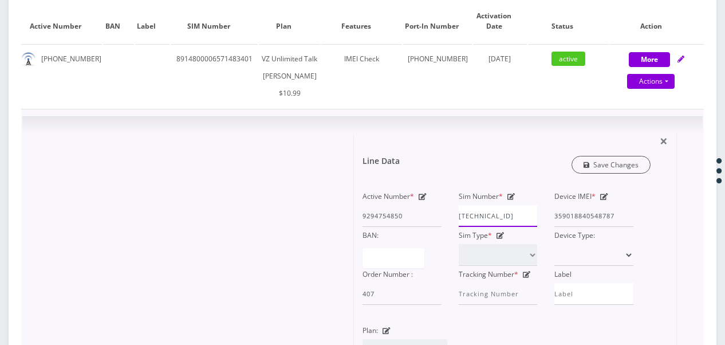
type input "89148000006571483401"
click at [592, 174] on link "Save Changes" at bounding box center [612, 165] width 80 height 18
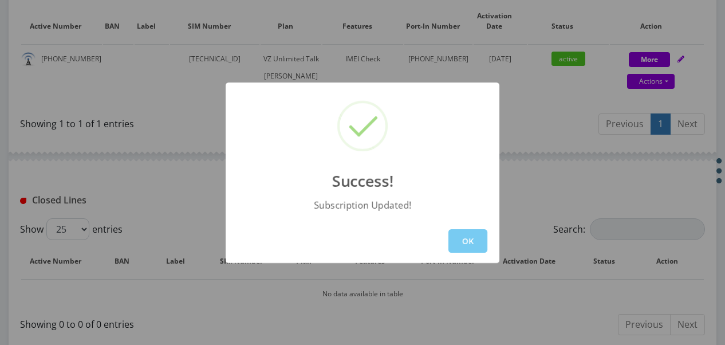
click at [470, 237] on button "OK" at bounding box center [468, 240] width 39 height 23
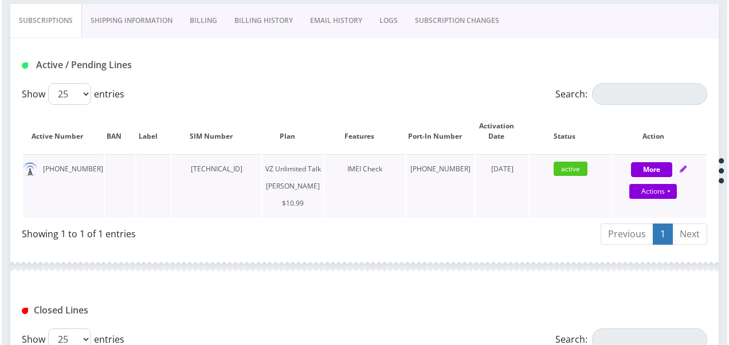
scroll to position [229, 0]
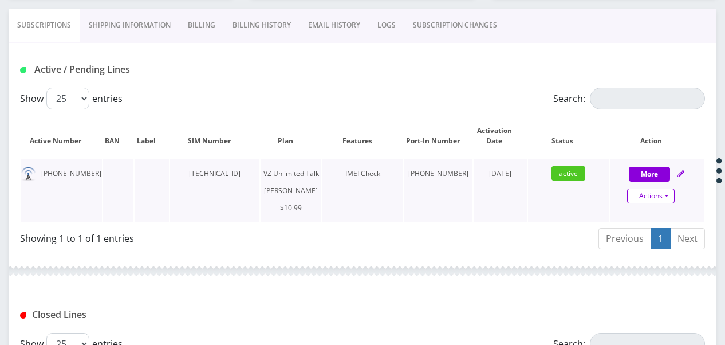
click at [672, 198] on link "Actions" at bounding box center [651, 195] width 48 height 15
select select "366"
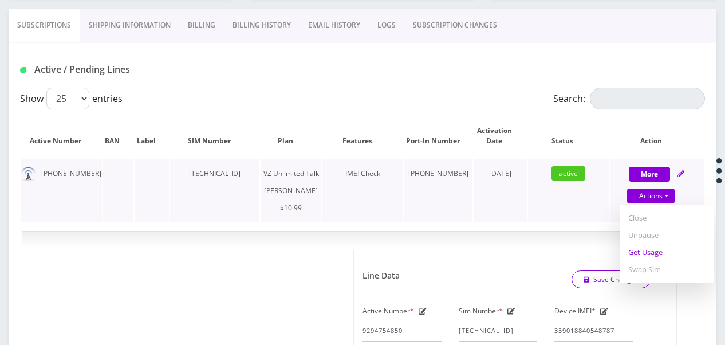
click at [658, 254] on link "Get Usage" at bounding box center [667, 251] width 94 height 17
select select "366"
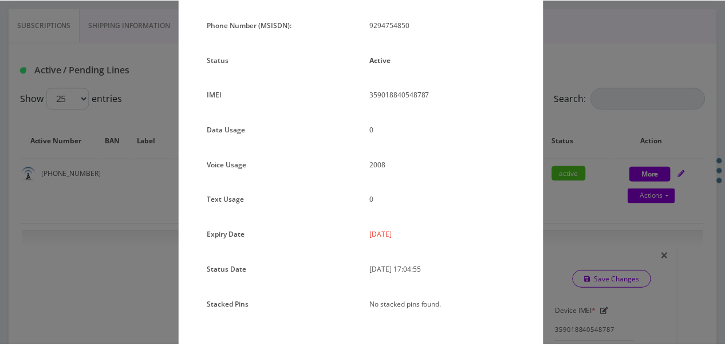
scroll to position [115, 0]
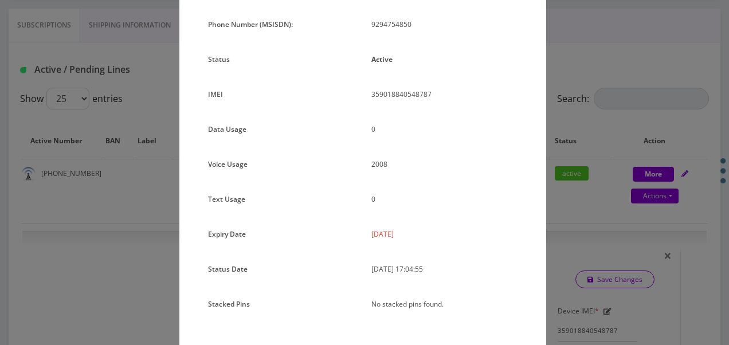
click at [579, 181] on div "× Subscription Info Plan Name TT 4G Monthly Unlimited Voice Plan Phone Number (…" at bounding box center [364, 172] width 729 height 345
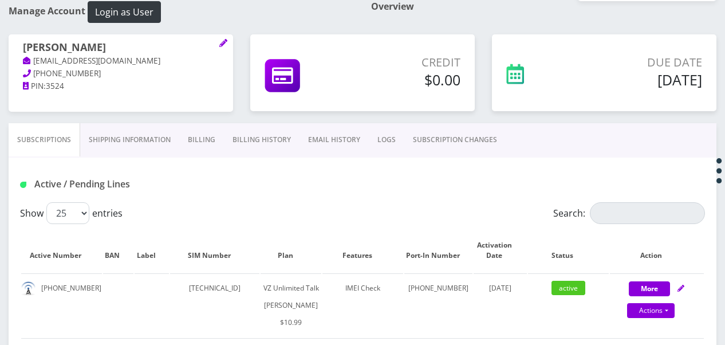
scroll to position [57, 0]
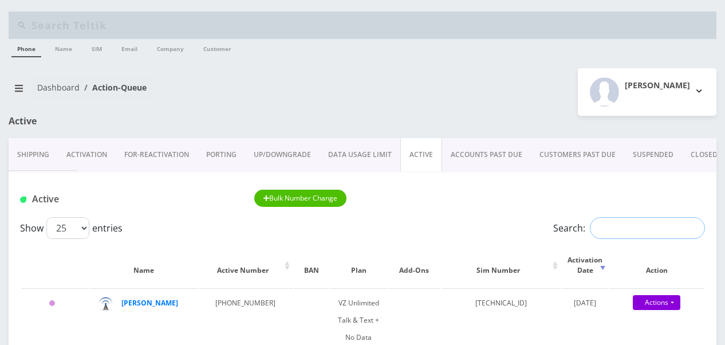
click at [601, 225] on input "Search:" at bounding box center [647, 228] width 115 height 22
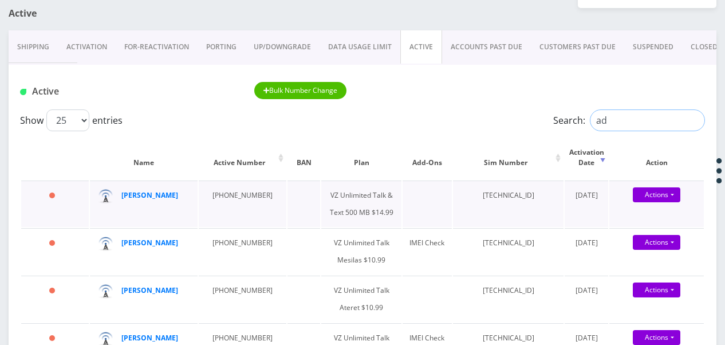
scroll to position [115, 0]
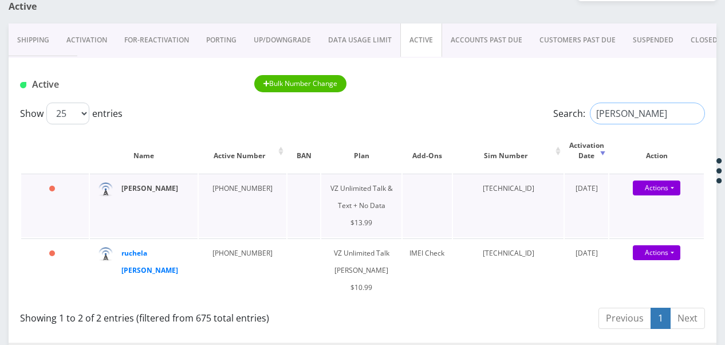
type input "[PERSON_NAME]"
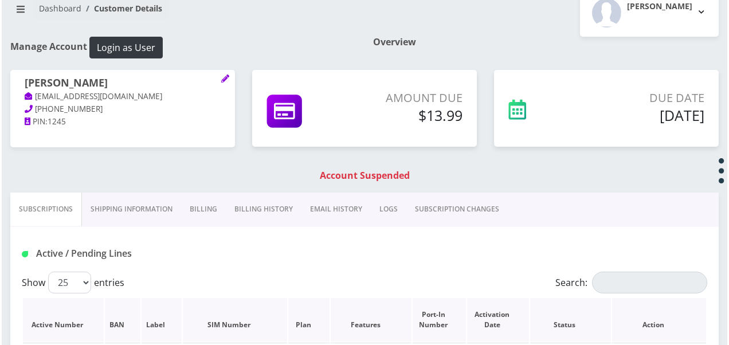
scroll to position [172, 0]
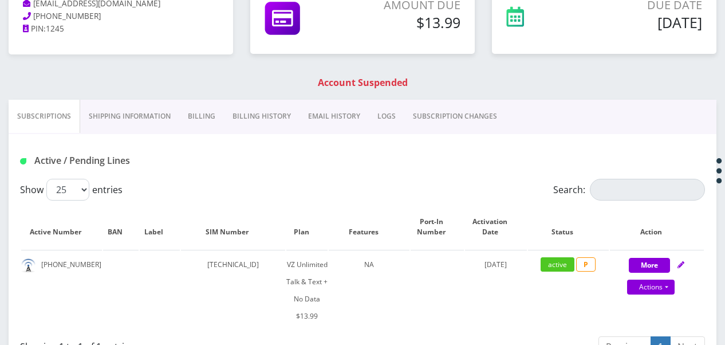
click at [204, 121] on link "Billing" at bounding box center [201, 116] width 45 height 33
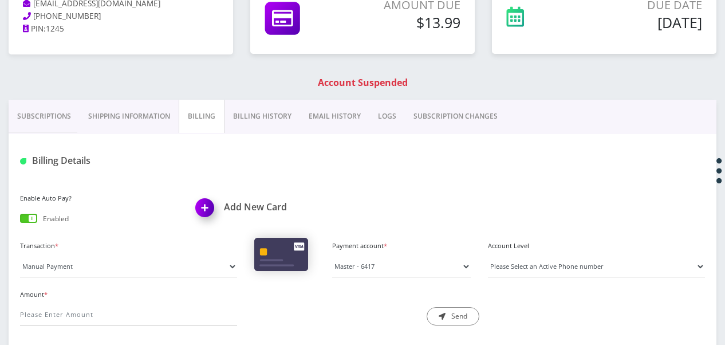
click at [199, 206] on img at bounding box center [207, 212] width 34 height 34
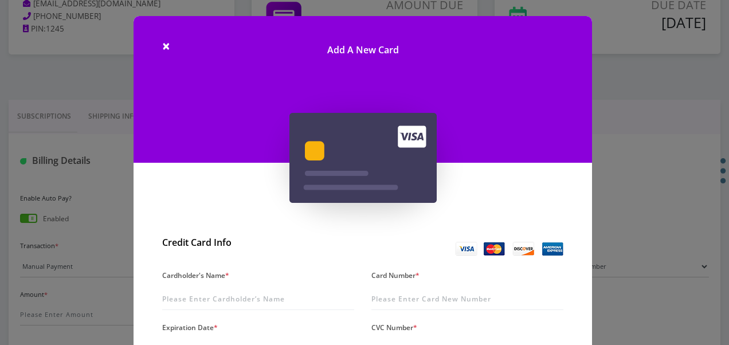
scroll to position [172, 0]
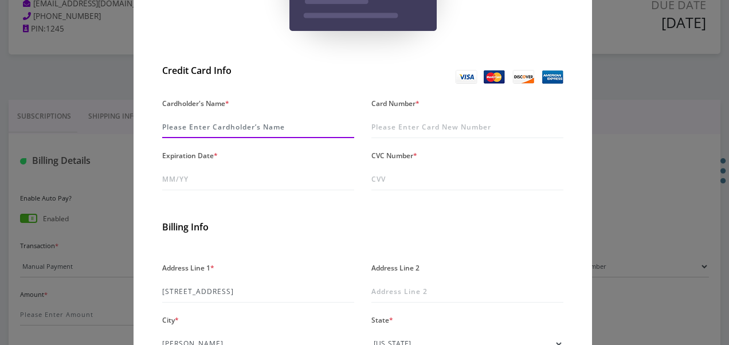
click at [238, 134] on input "Cardholder's Name *" at bounding box center [258, 127] width 192 height 22
type input "adler"
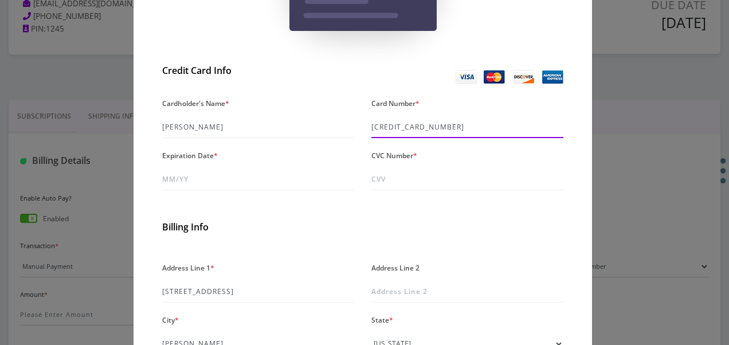
drag, startPoint x: 509, startPoint y: 128, endPoint x: 251, endPoint y: 91, distance: 260.4
click at [278, 104] on div "Cardholder's Name * adler Card Number * 5480 1221 0426 2597 Expiration Date * C…" at bounding box center [363, 147] width 418 height 104
type input "5147 5921 2875 5575"
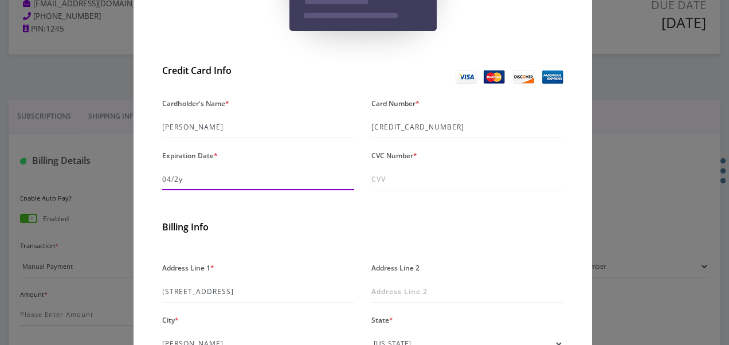
type input "04/29"
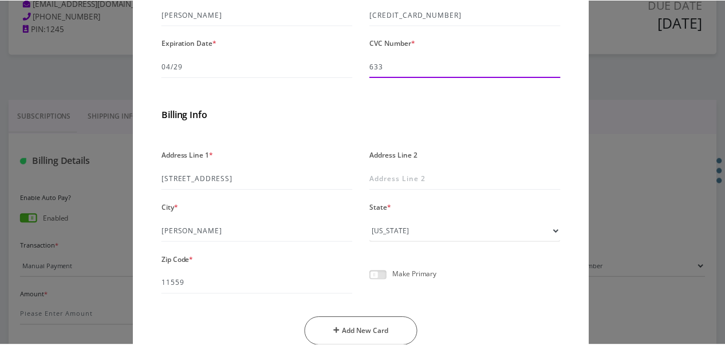
scroll to position [339, 0]
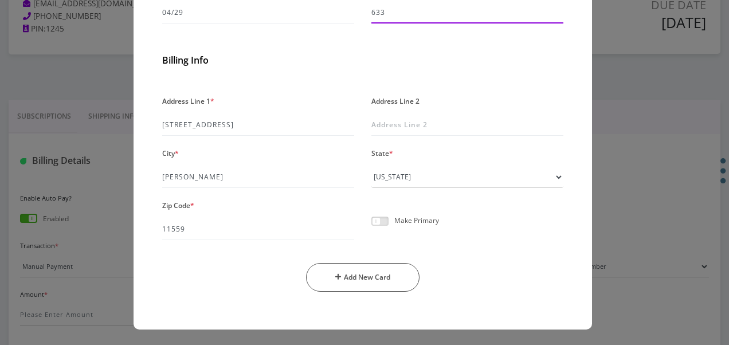
type input "633"
click at [377, 219] on span at bounding box center [379, 221] width 17 height 9
click at [371, 227] on input "checkbox" at bounding box center [371, 227] width 0 height 0
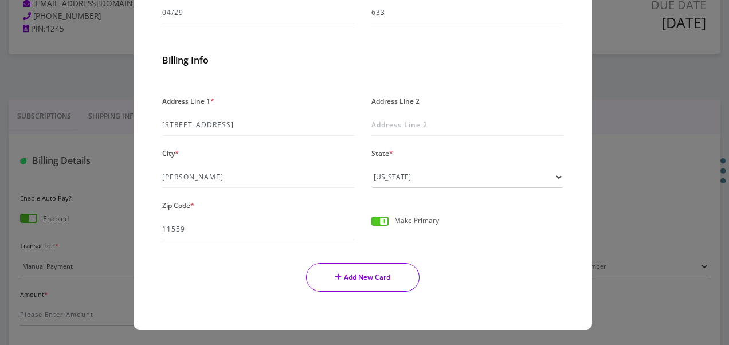
click at [400, 270] on button "Add New Card" at bounding box center [363, 277] width 114 height 29
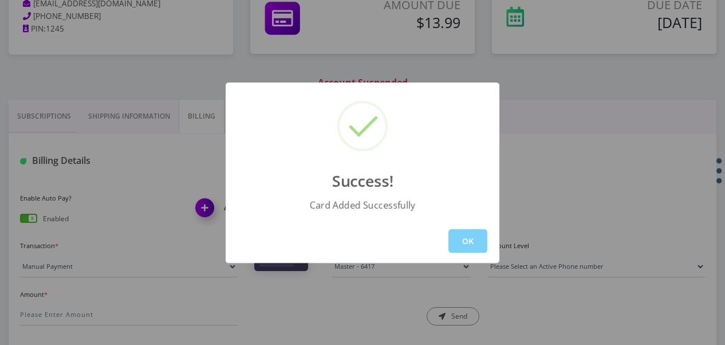
click at [492, 244] on div "OK" at bounding box center [363, 241] width 274 height 44
click at [461, 237] on button "OK" at bounding box center [468, 240] width 39 height 23
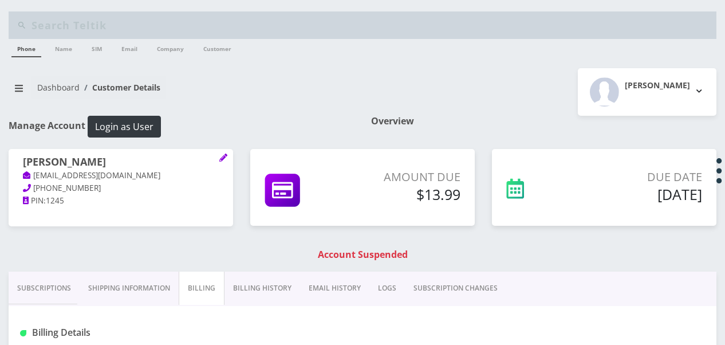
select select "104841"
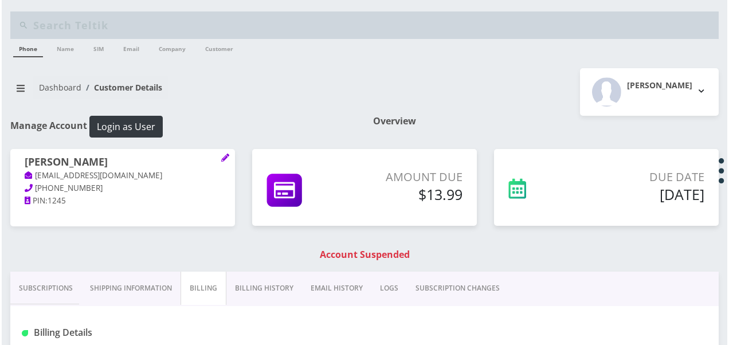
scroll to position [172, 0]
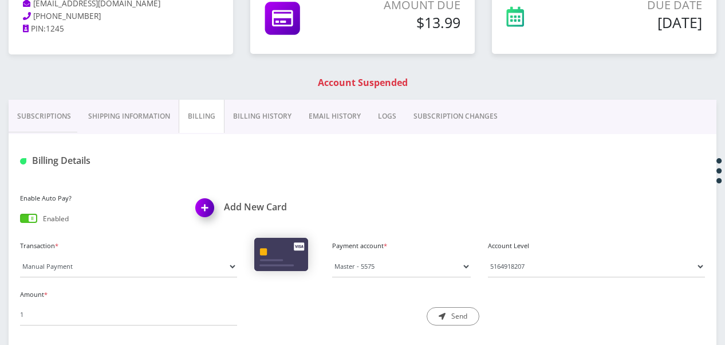
type input "13.99"
click at [440, 310] on button "Send" at bounding box center [453, 316] width 53 height 18
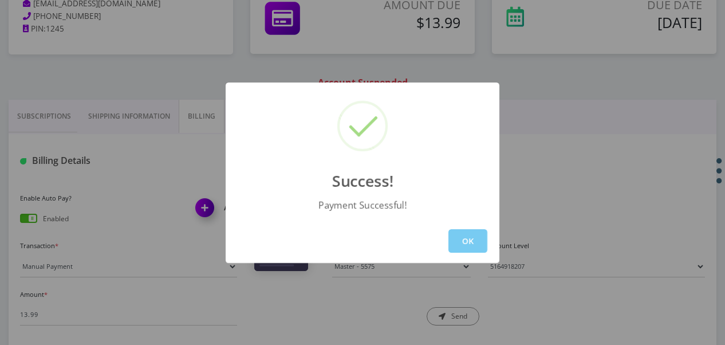
click at [485, 237] on button "OK" at bounding box center [468, 240] width 39 height 23
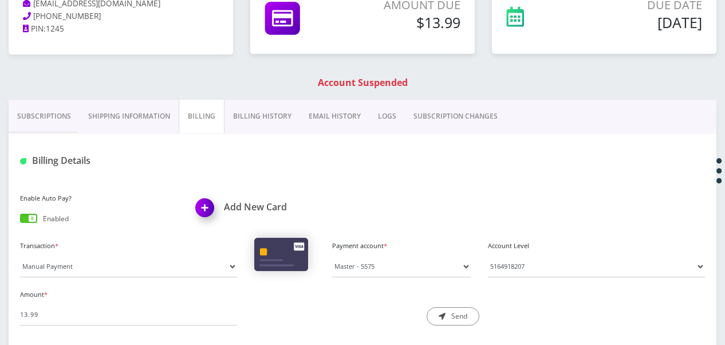
click at [64, 102] on link "Subscriptions" at bounding box center [44, 116] width 71 height 33
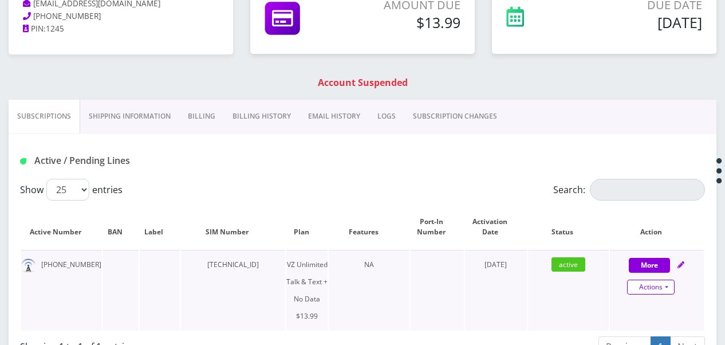
click at [667, 289] on link "Actions" at bounding box center [651, 287] width 48 height 15
select select "365"
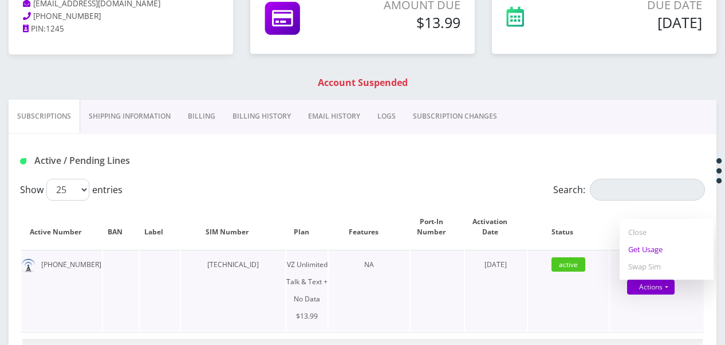
click at [631, 249] on link "Get Usage" at bounding box center [667, 249] width 94 height 17
select select "365"
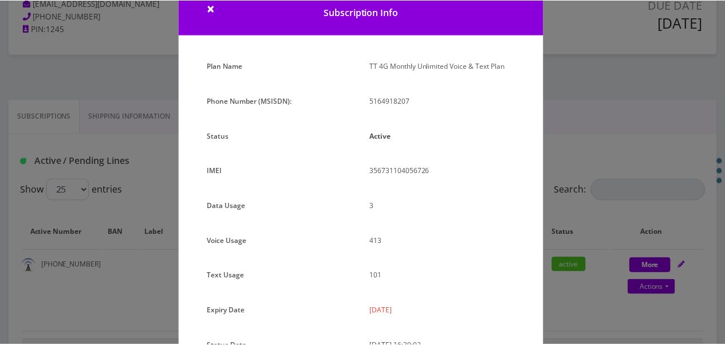
scroll to position [152, 0]
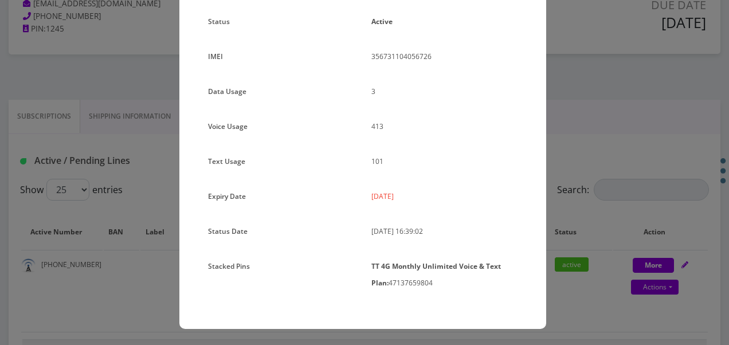
click at [589, 148] on div "× Subscription Info Plan Name TT 4G Monthly Unlimited Voice & Text Plan Phone N…" at bounding box center [364, 172] width 729 height 345
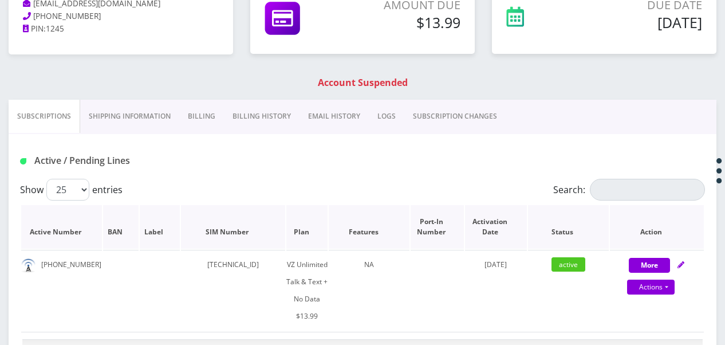
scroll to position [0, 0]
